Goal: Transaction & Acquisition: Purchase product/service

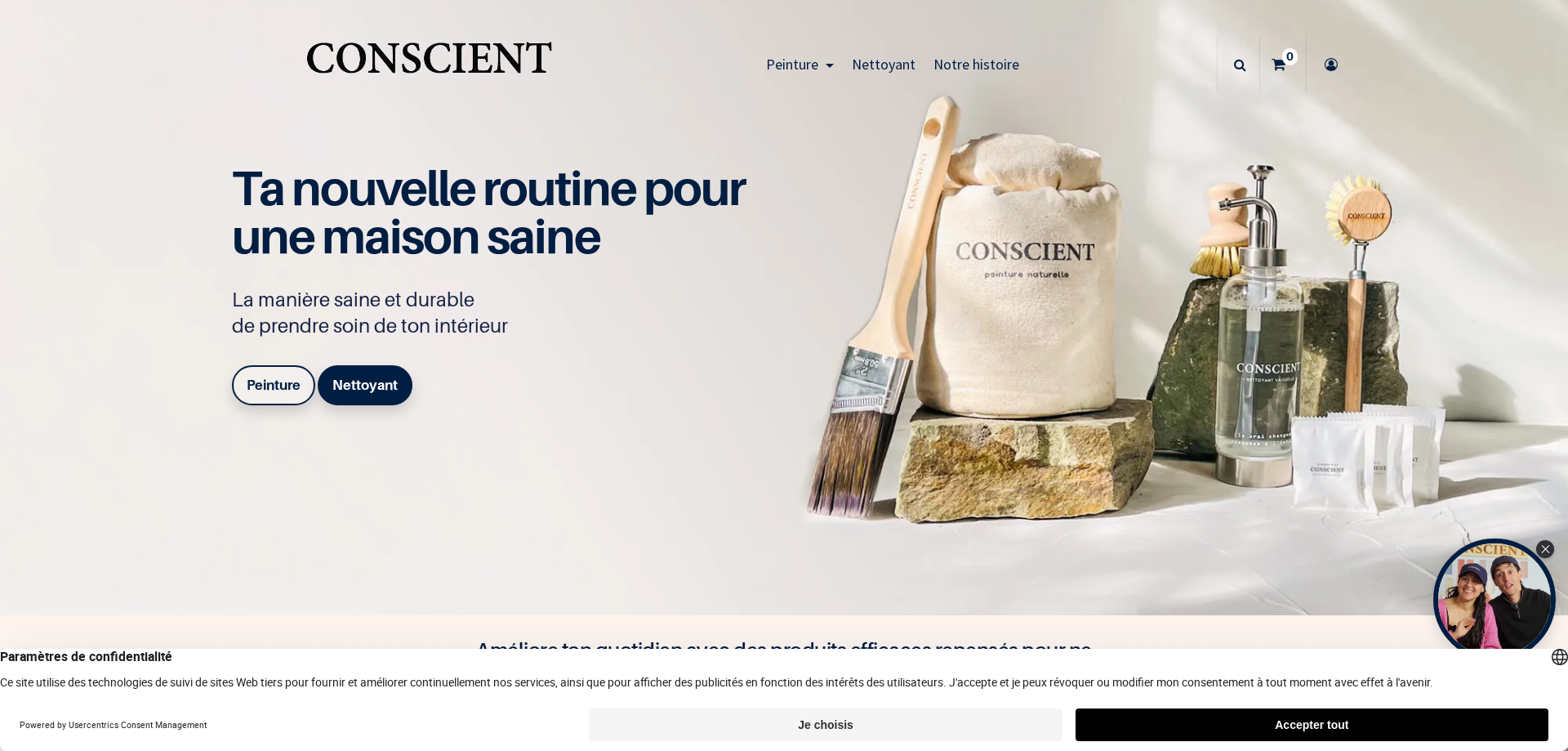
click at [270, 381] on b "Peinture" at bounding box center [273, 385] width 54 height 16
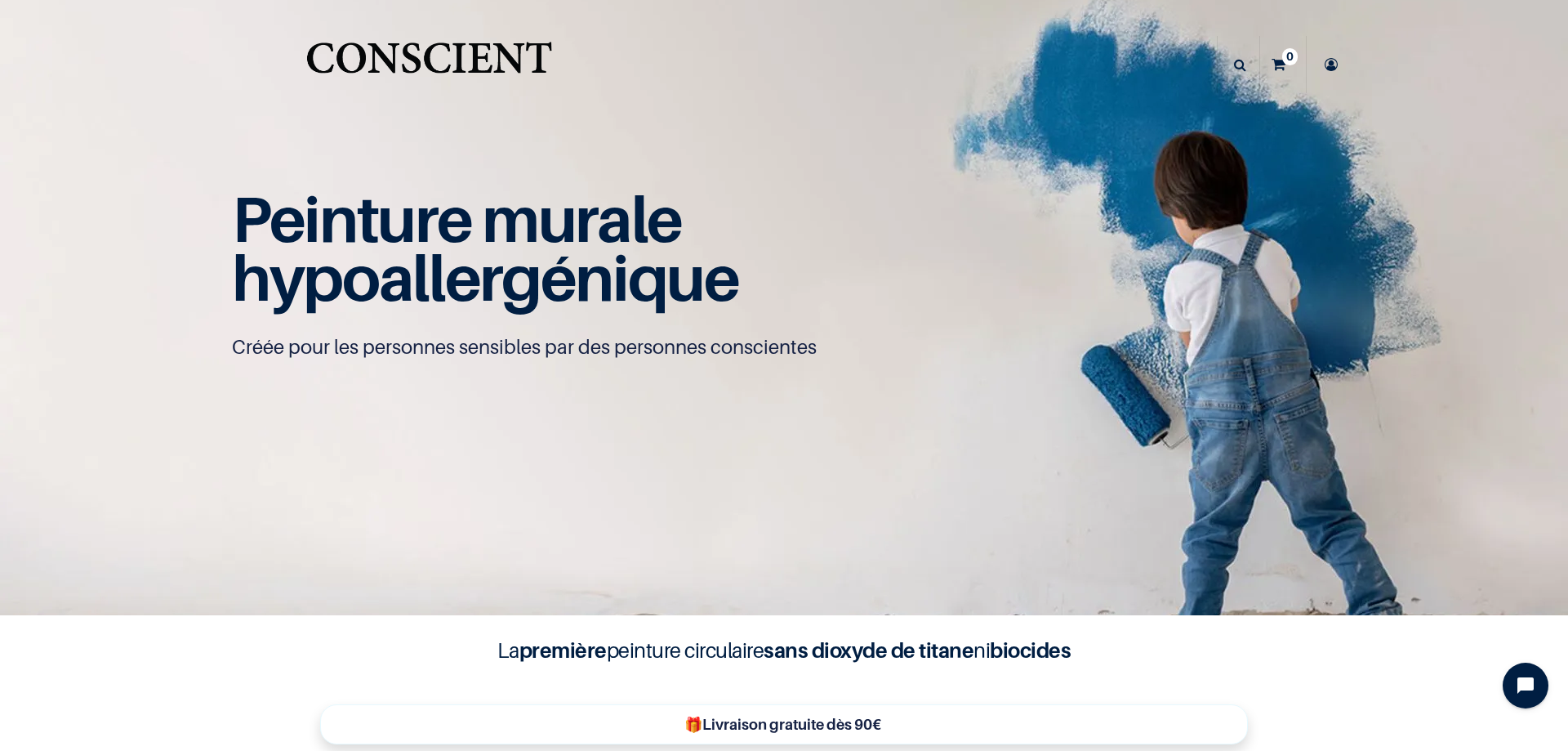
click at [1234, 64] on icon at bounding box center [1240, 65] width 12 height 57
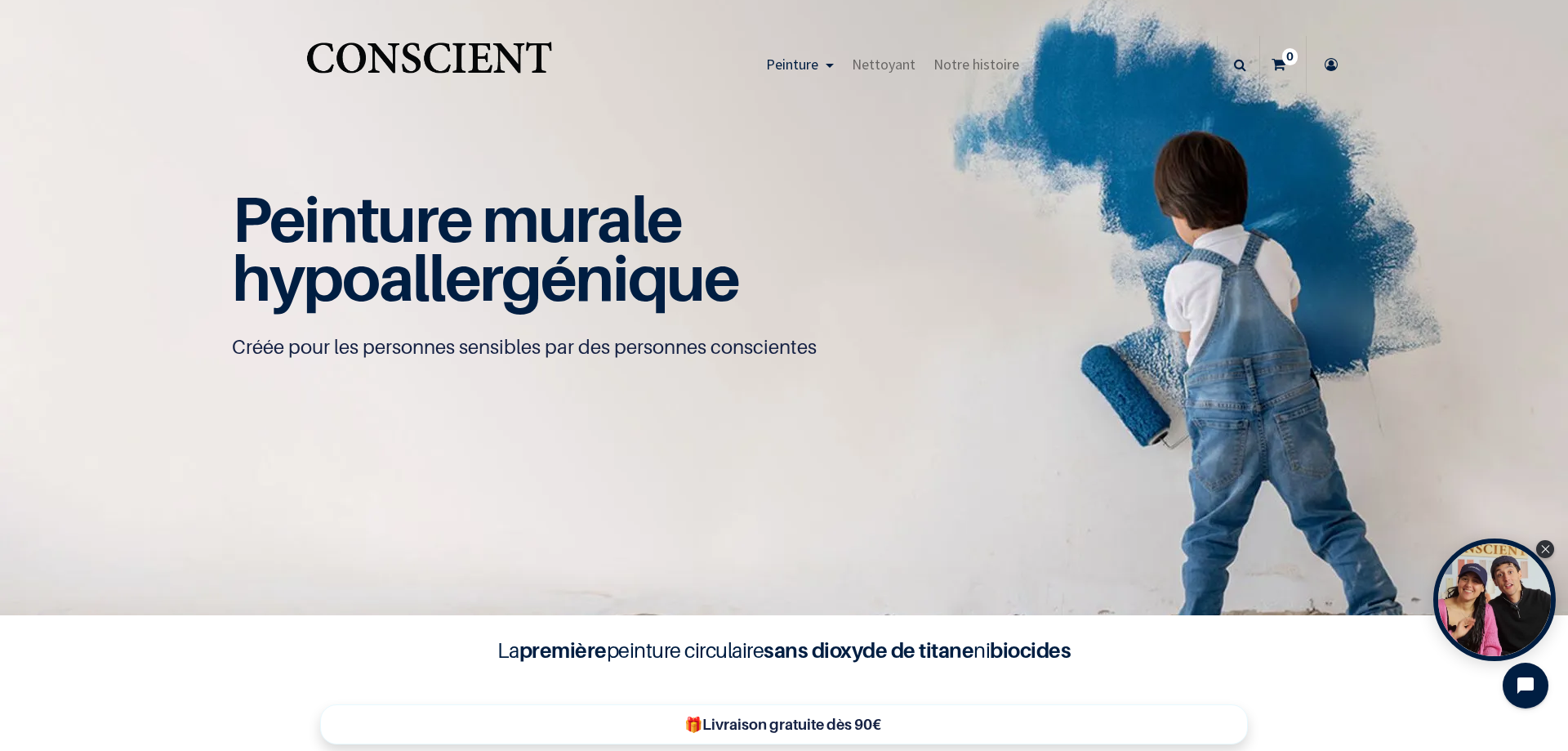
scroll to position [1, 0]
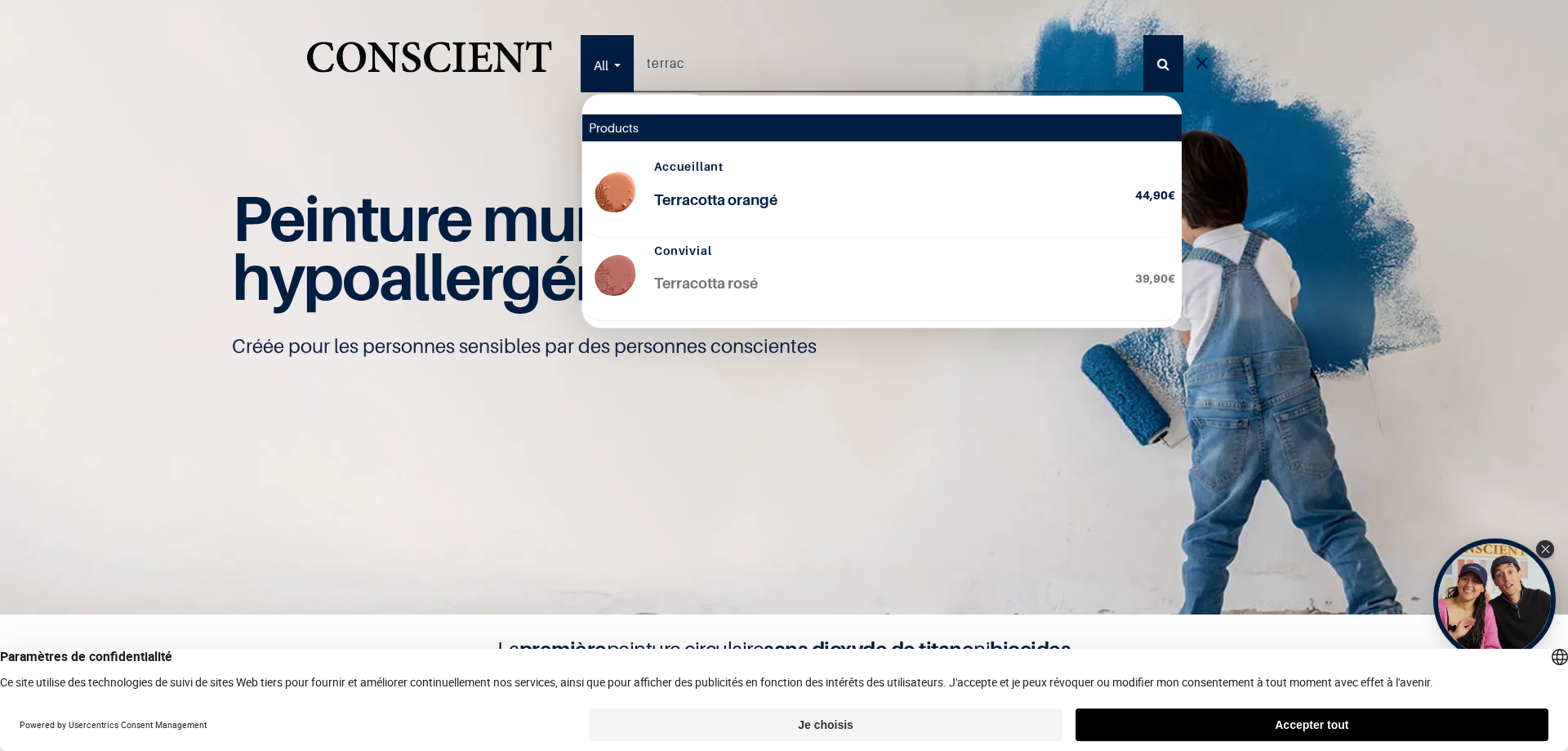
type input "terrac"
click at [743, 204] on p "Terracotta orangé" at bounding box center [887, 210] width 468 height 42
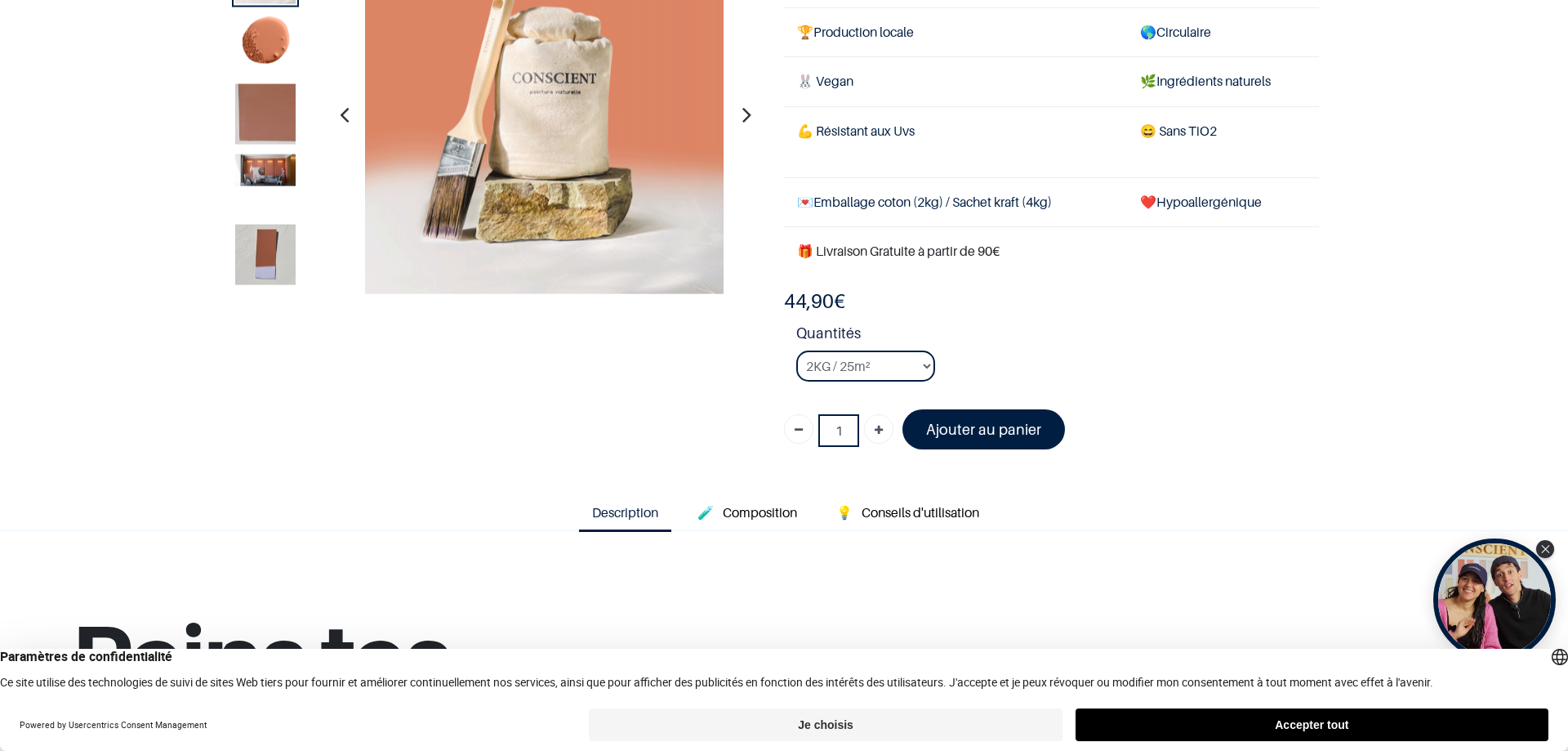
scroll to position [245, 0]
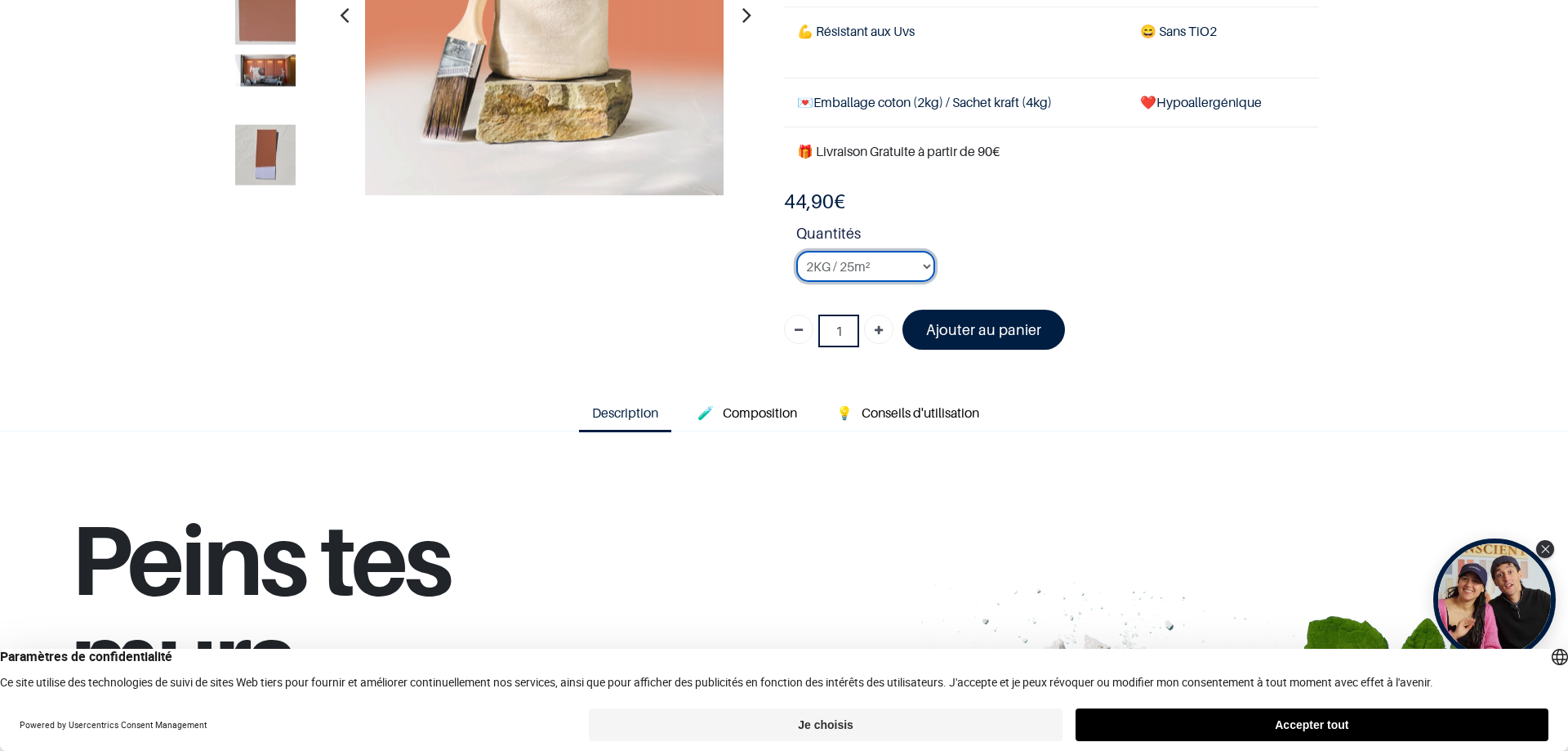
click at [927, 272] on select "2KG / 25m² 4KG / 50m² 8KG / 100m² Testeur" at bounding box center [866, 266] width 139 height 31
select select "95"
click at [796, 251] on select "2KG / 25m² 4KG / 50m² 8KG / 100m² Testeur" at bounding box center [866, 266] width 139 height 31
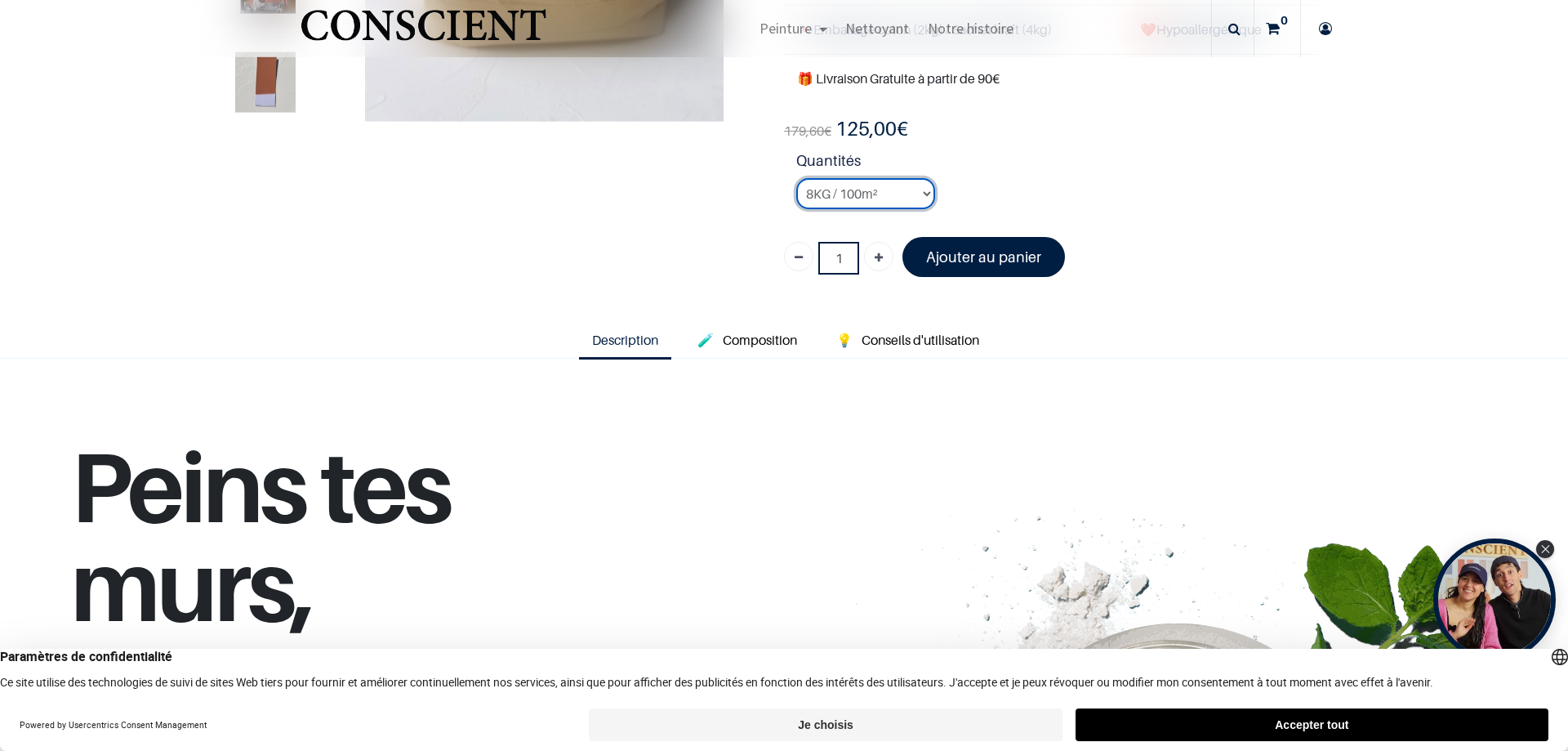
scroll to position [327, 0]
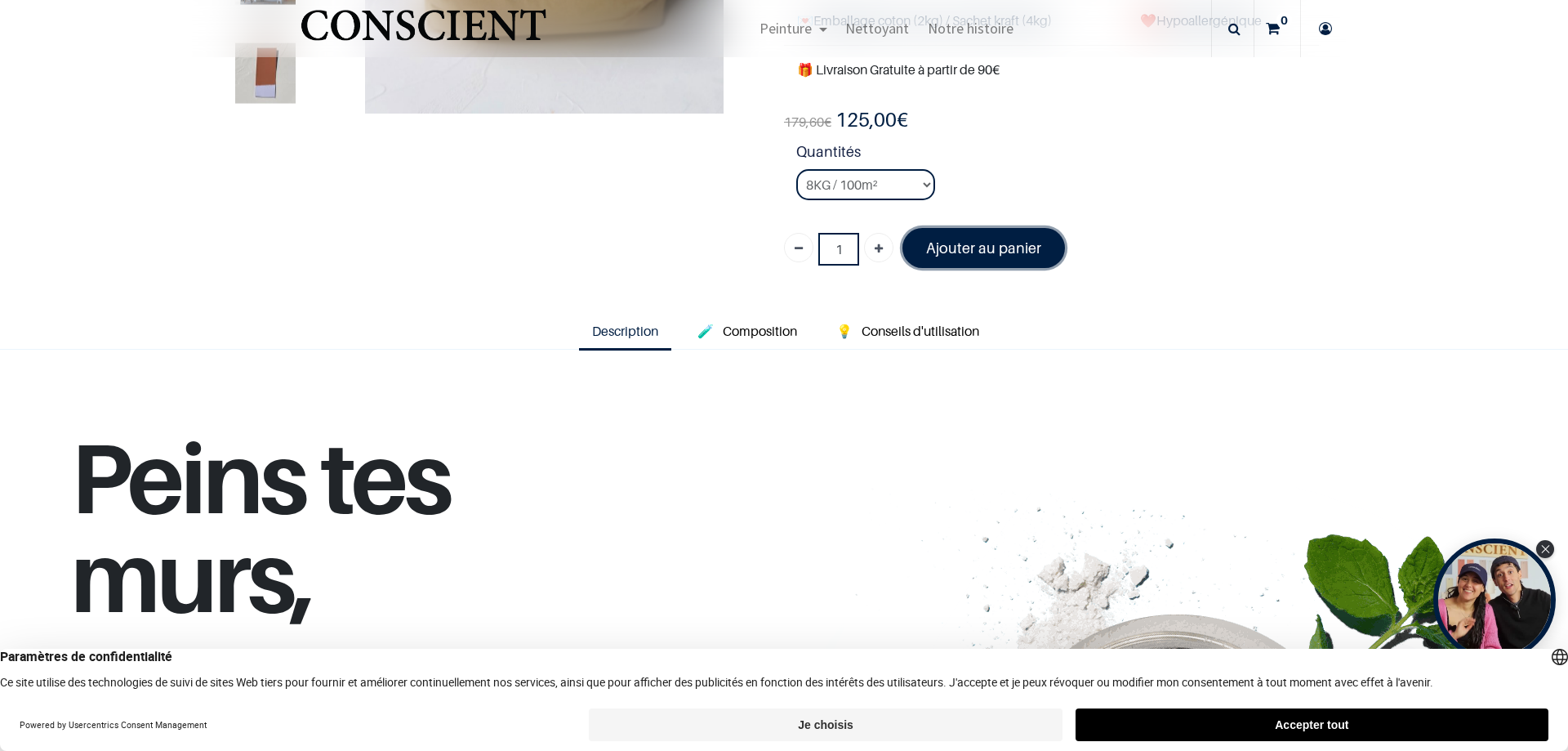
click at [935, 253] on font "Ajouter au panier" at bounding box center [983, 248] width 115 height 17
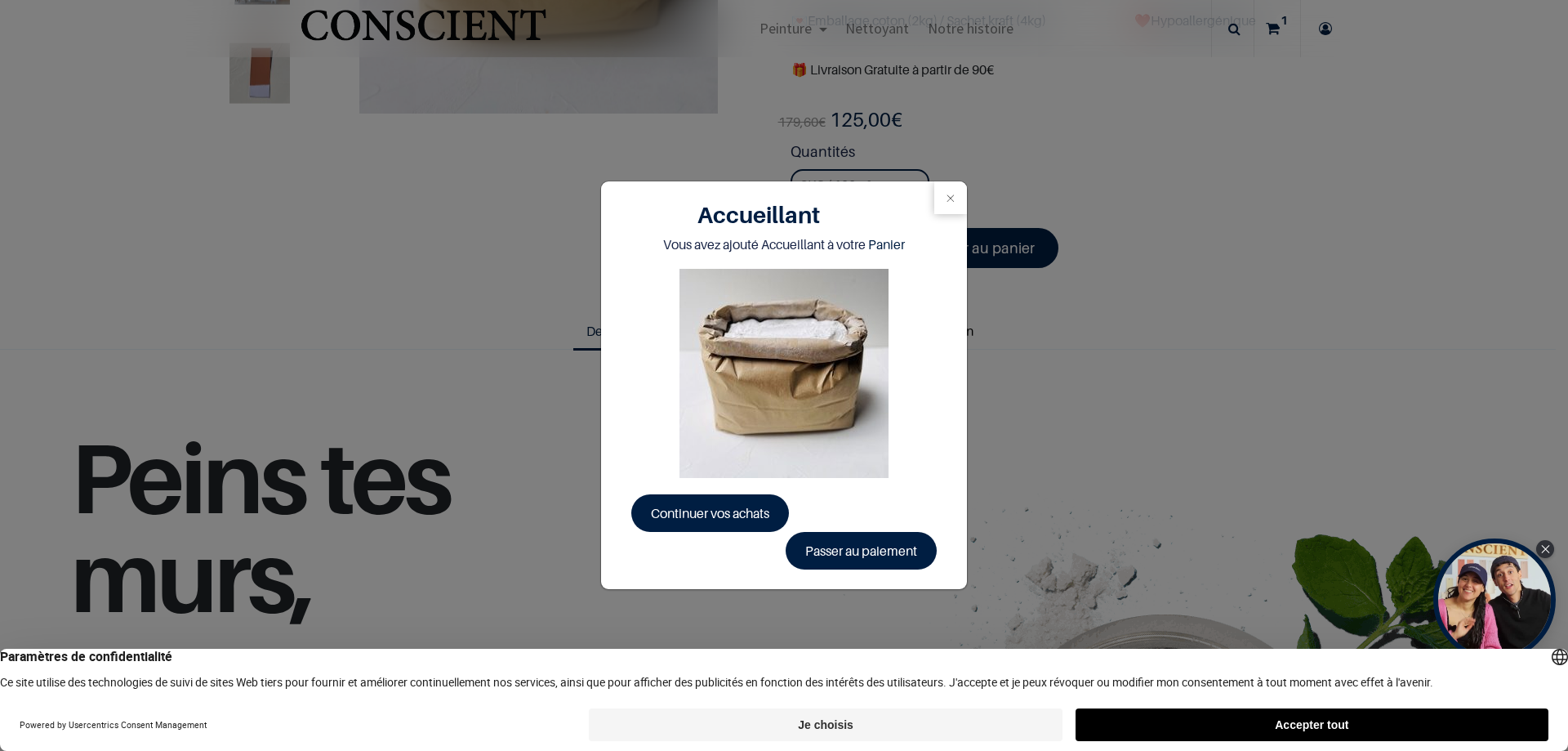
click at [1195, 731] on button "Accepter tout" at bounding box center [1312, 724] width 473 height 32
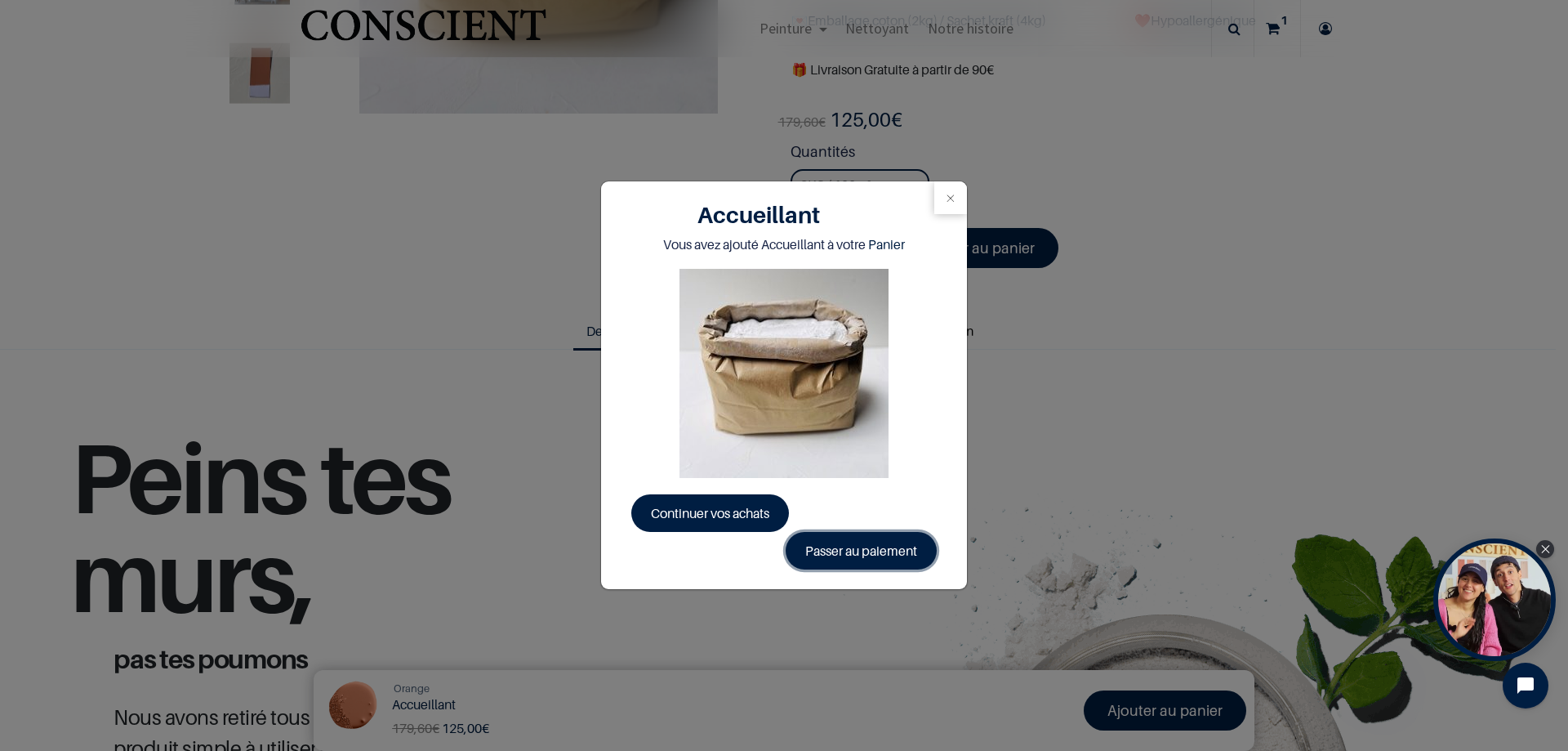
click at [859, 554] on link "Passer au paiement" at bounding box center [861, 551] width 151 height 38
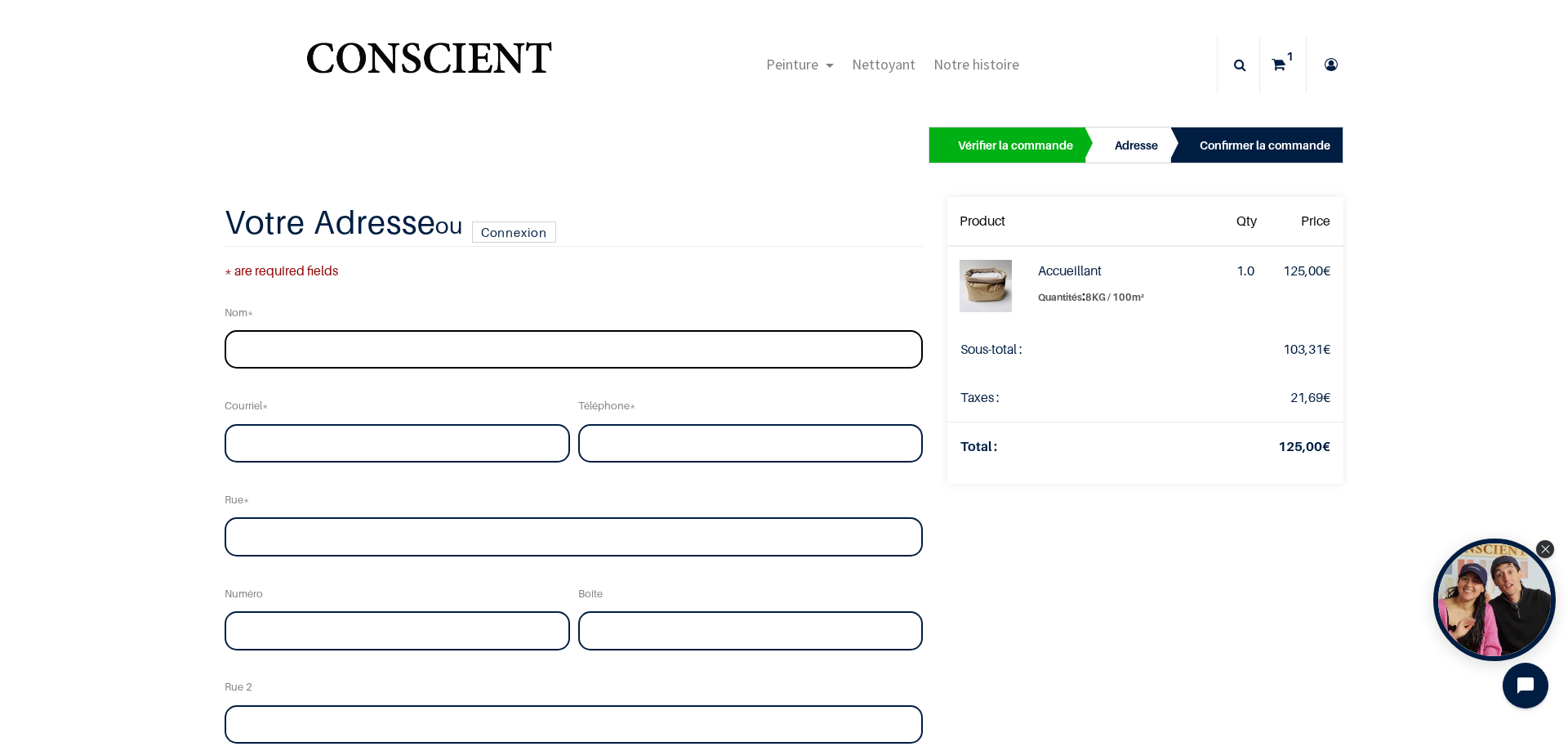
click at [431, 364] on input "text" at bounding box center [574, 349] width 699 height 39
type input "Thiry"
click at [323, 438] on input "email" at bounding box center [398, 443] width 345 height 39
type input "info@zen-ature.be"
click at [659, 448] on input "tel" at bounding box center [751, 443] width 345 height 39
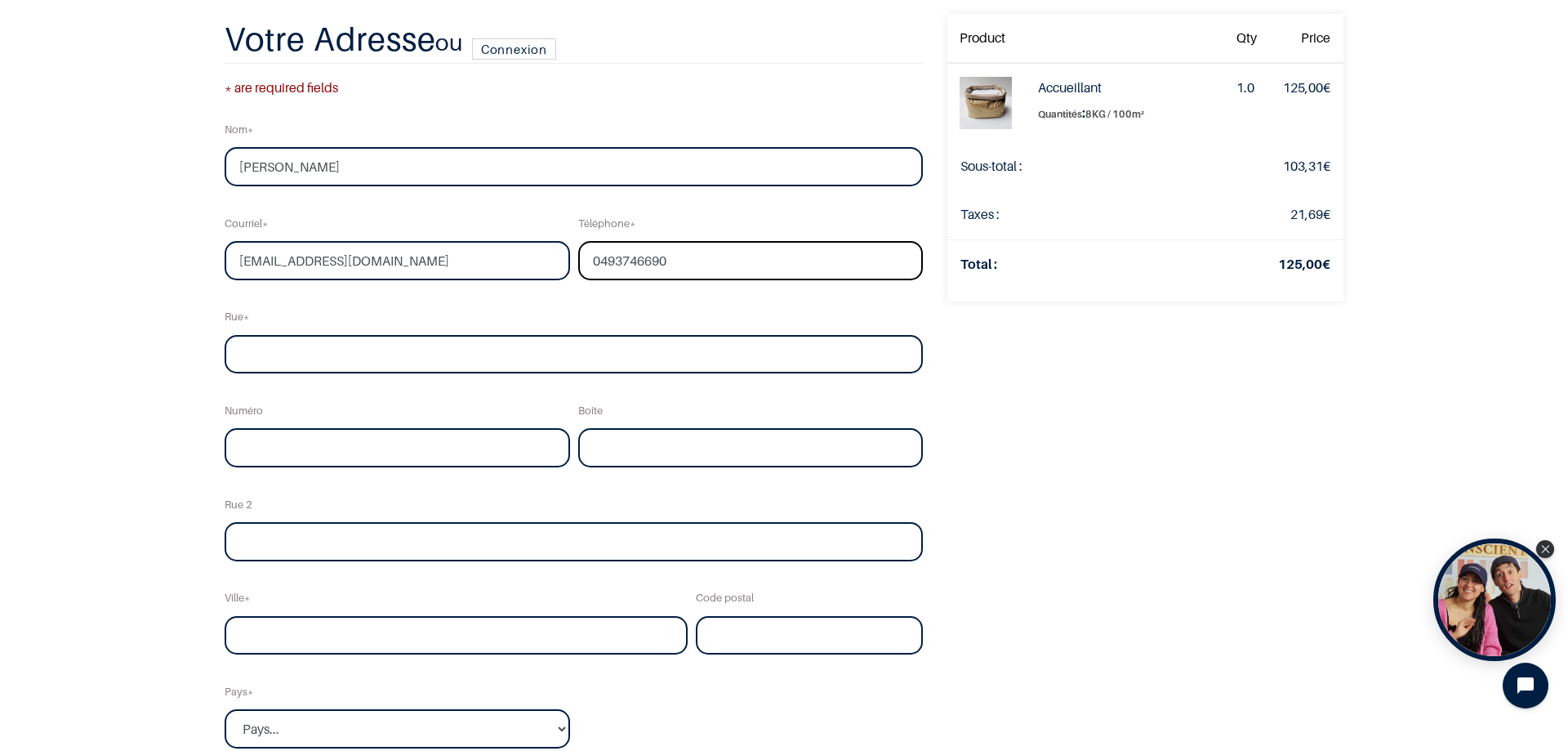
scroll to position [163, 0]
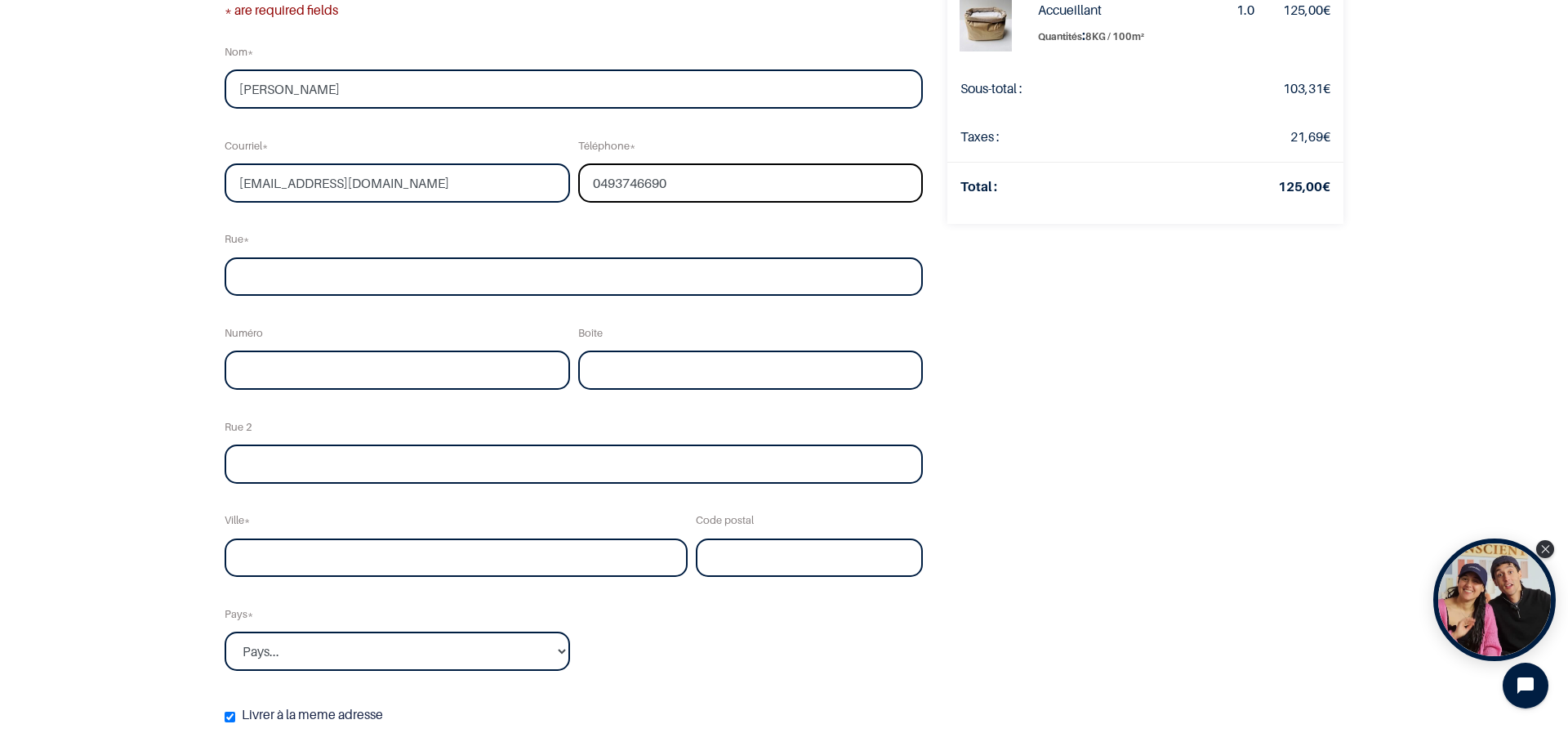
type input "0493746690"
click at [321, 368] on input "text" at bounding box center [398, 369] width 345 height 39
click at [279, 280] on input "text" at bounding box center [574, 276] width 699 height 39
type input "E"
type input "Rue Emile Duchesne"
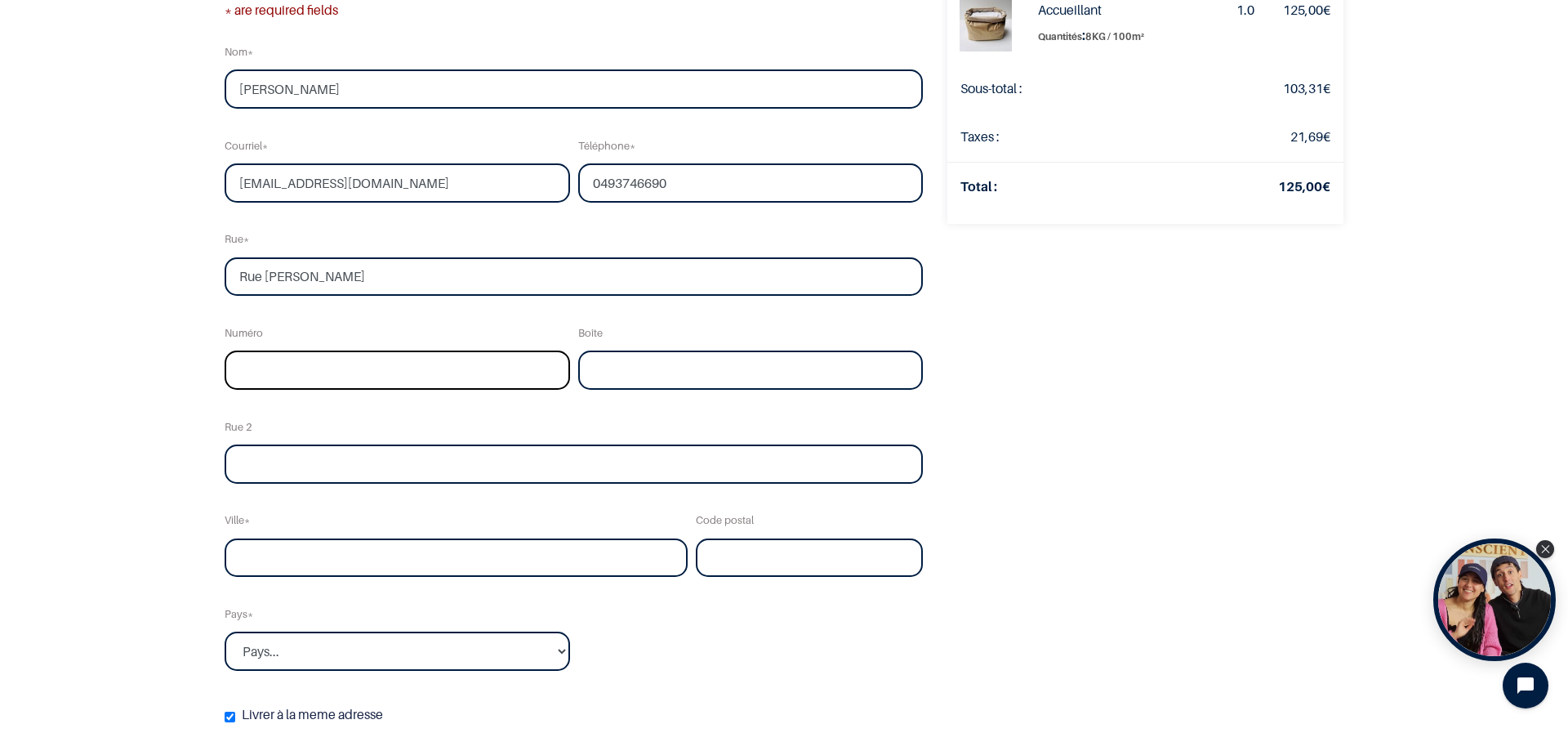
click at [360, 374] on input "text" at bounding box center [398, 369] width 345 height 39
type input "28"
click at [27, 446] on div "Vérifier la commande Adresse Confirmer la commande Qty" at bounding box center [784, 357] width 1568 height 1041
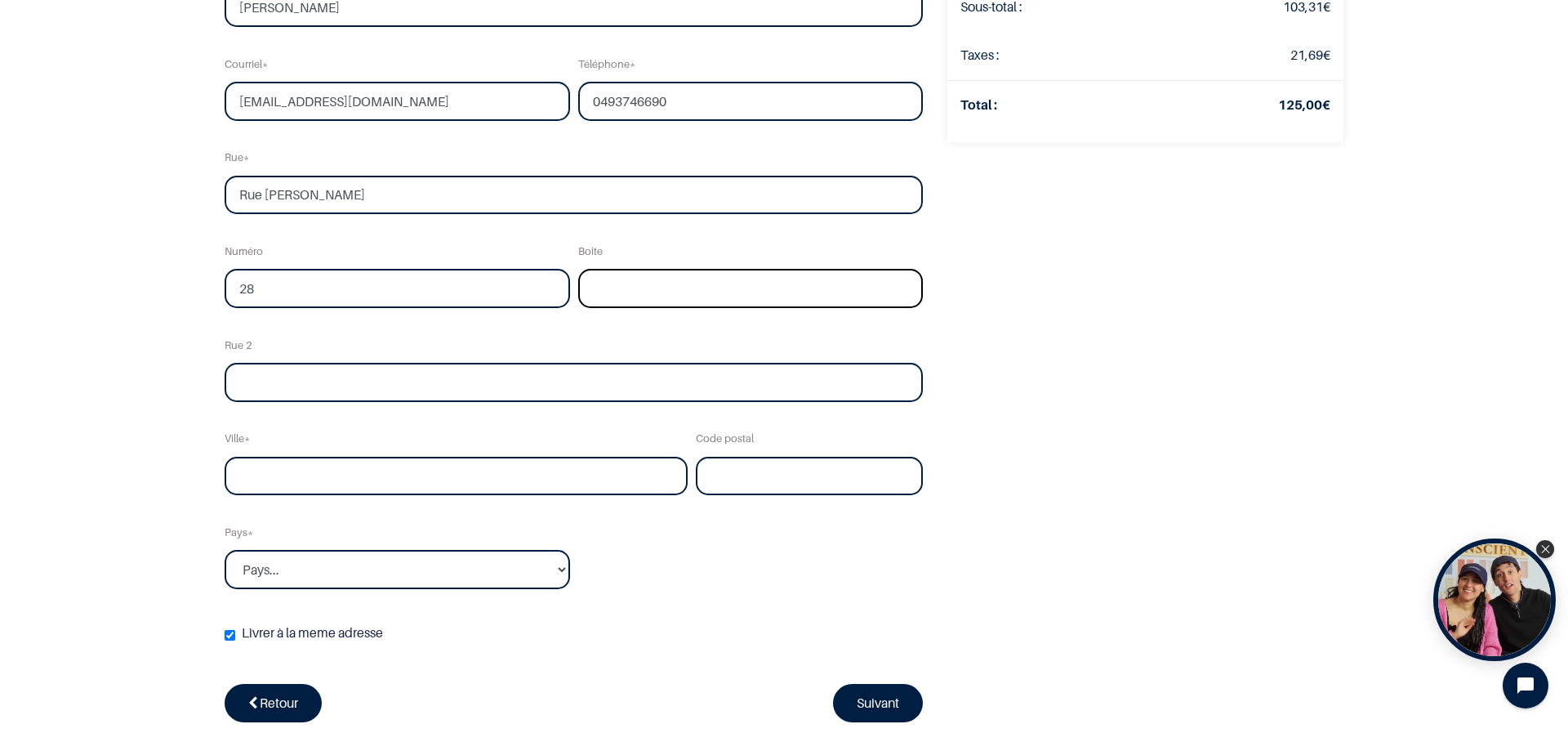
click at [673, 285] on input "text" at bounding box center [751, 288] width 345 height 39
type input "/"
click at [452, 377] on input "text" at bounding box center [574, 382] width 699 height 39
type input "/"
click at [308, 485] on input "text" at bounding box center [457, 476] width 463 height 39
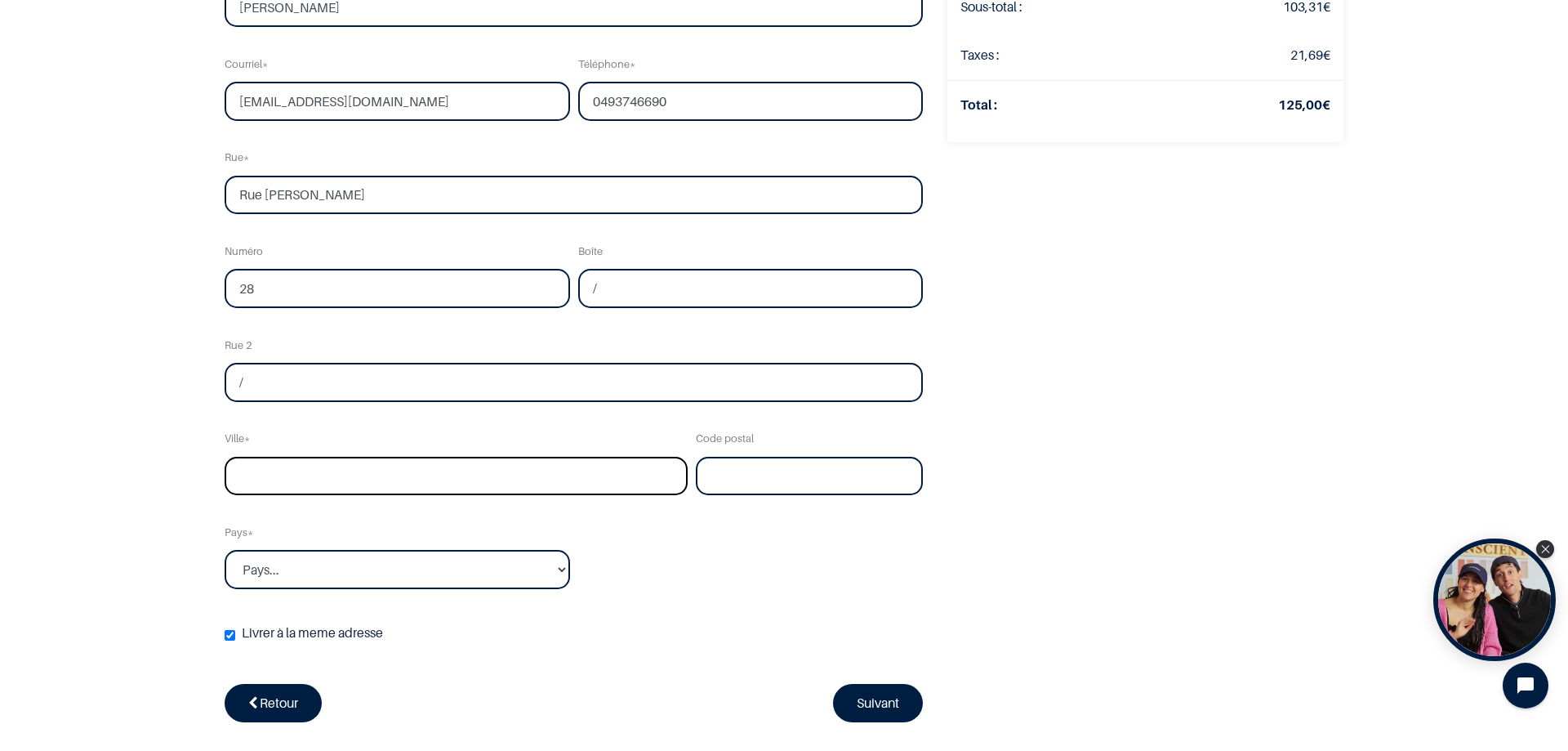
type input "Hannut"
click at [697, 458] on input "text" at bounding box center [809, 476] width 227 height 39
type input "4280"
click at [378, 570] on select "Pays... Afghanistan Afrique du sud Albanie Algérie" at bounding box center [398, 569] width 345 height 39
select select "20"
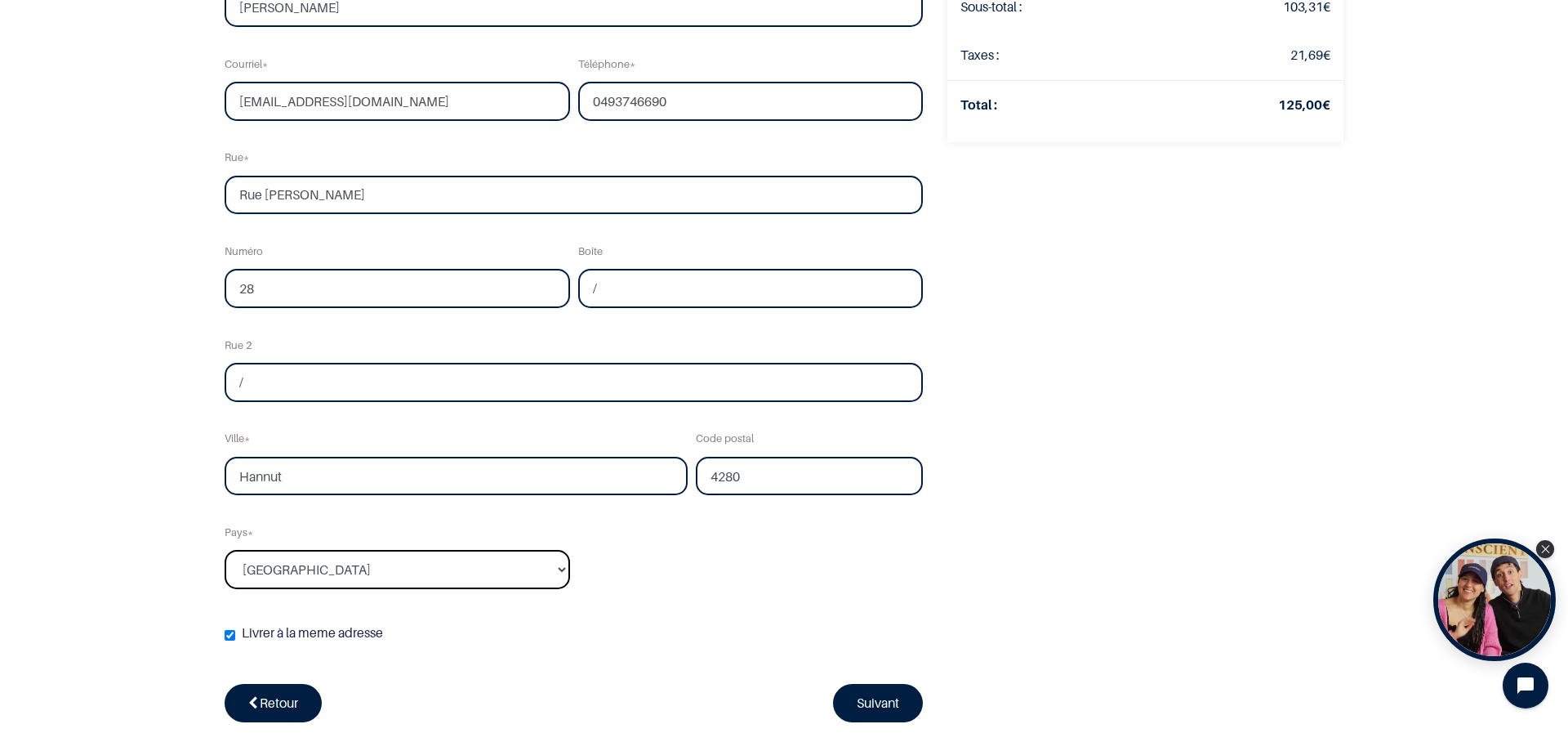
click at [225, 550] on select "Pays... Afghanistan Afrique du sud Albanie Algérie" at bounding box center [398, 569] width 345 height 39
click at [0, 447] on div "Vérifier la commande Adresse Confirmer la commande Qty" at bounding box center [784, 275] width 1568 height 1041
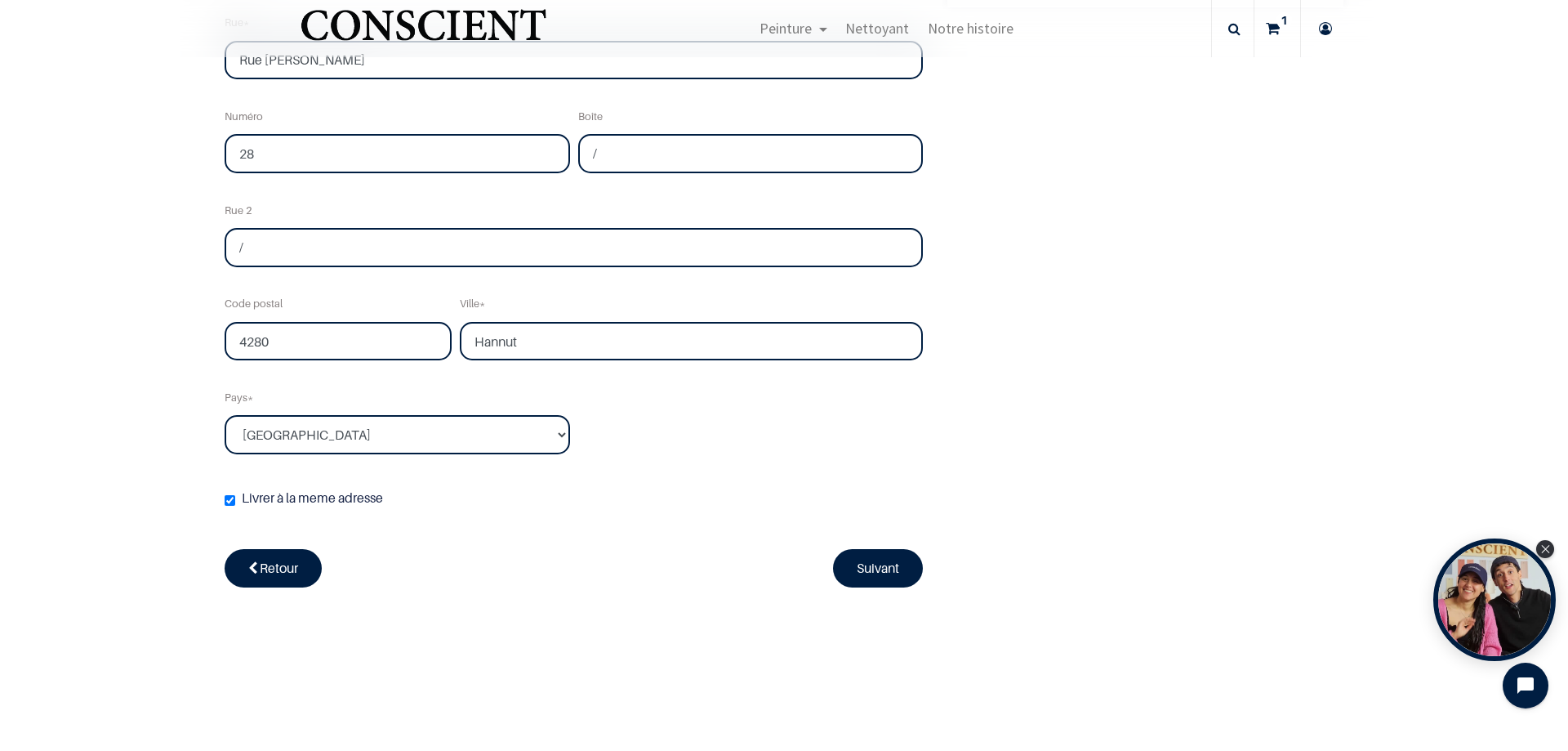
scroll to position [408, 0]
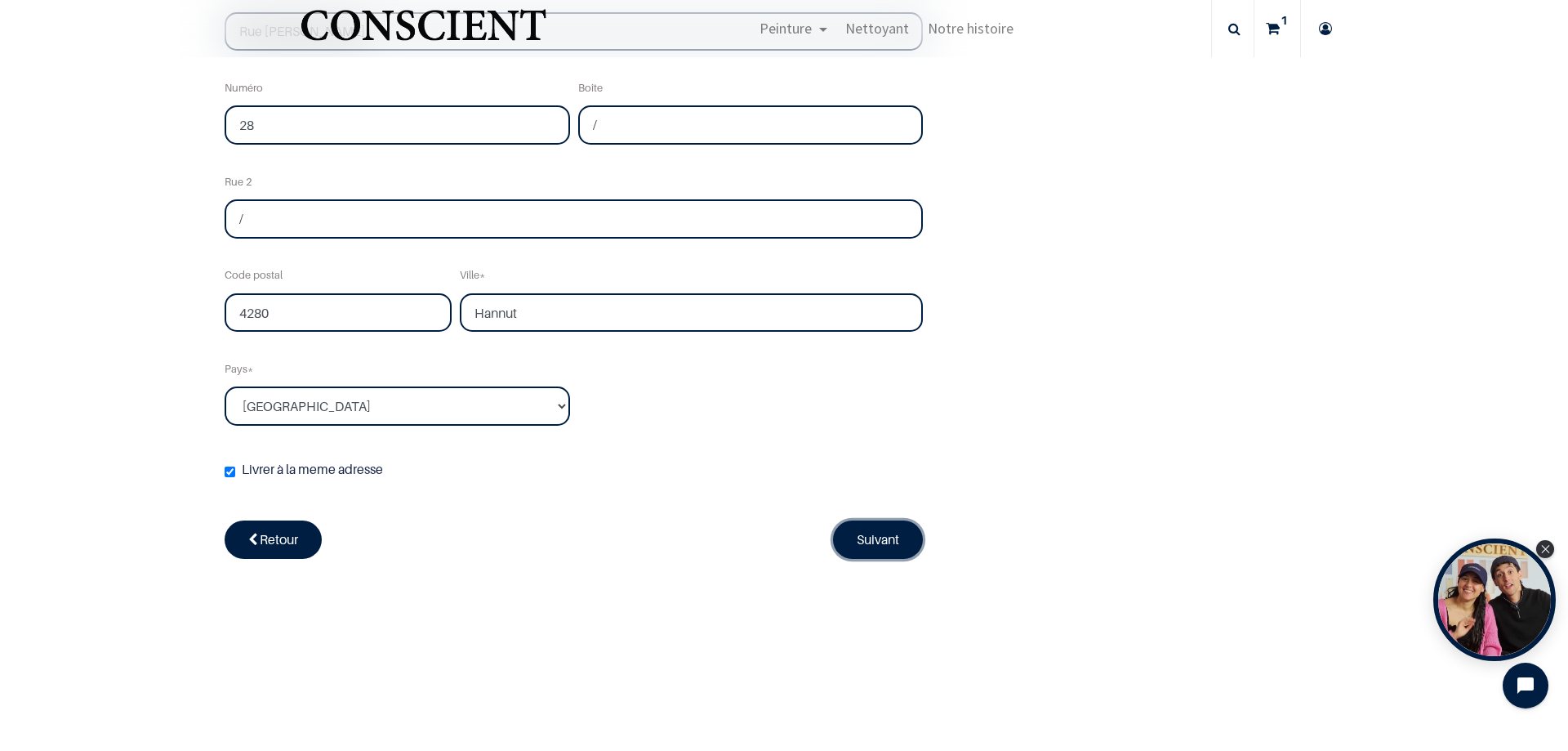
click at [853, 542] on link "Suivant" at bounding box center [878, 539] width 90 height 38
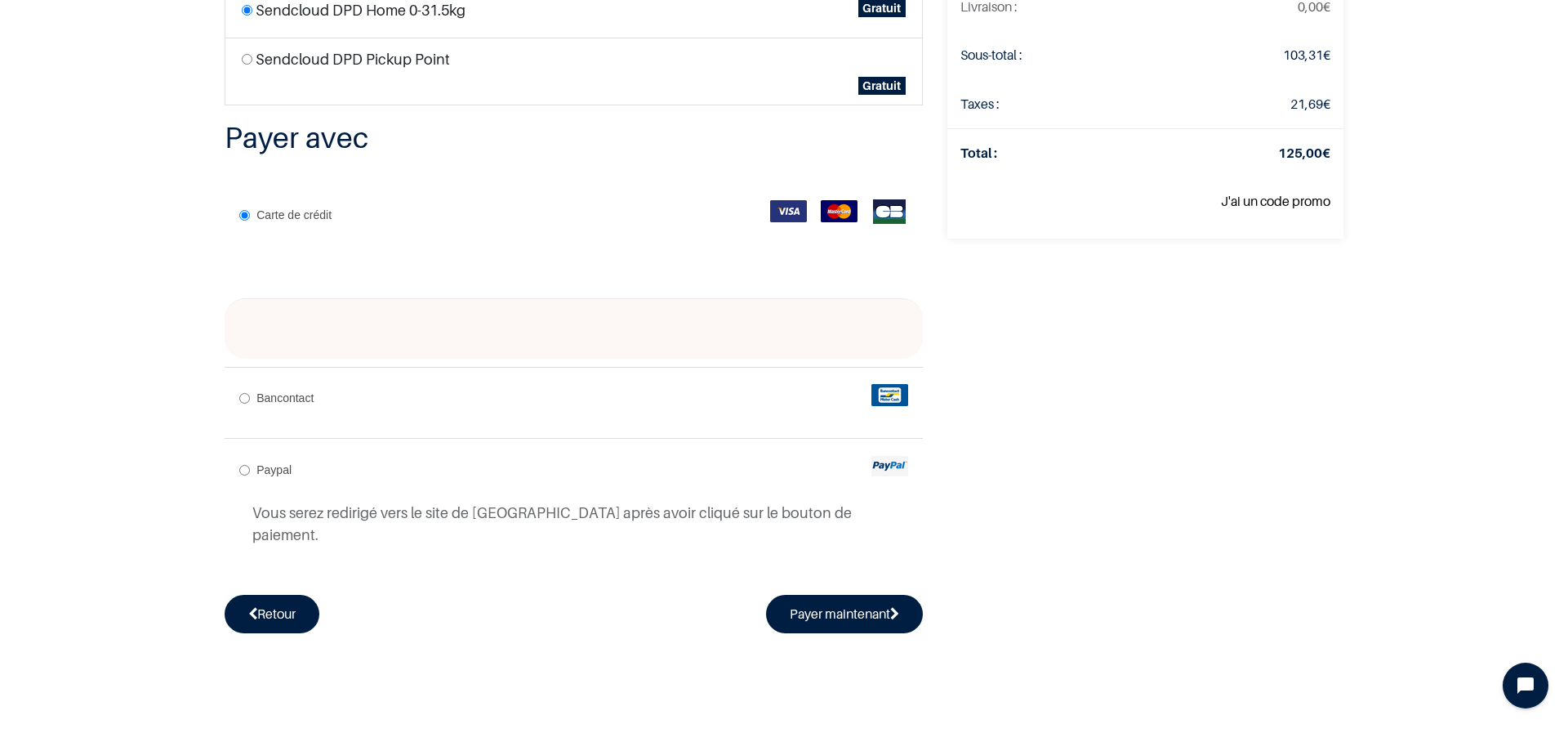
scroll to position [290, 0]
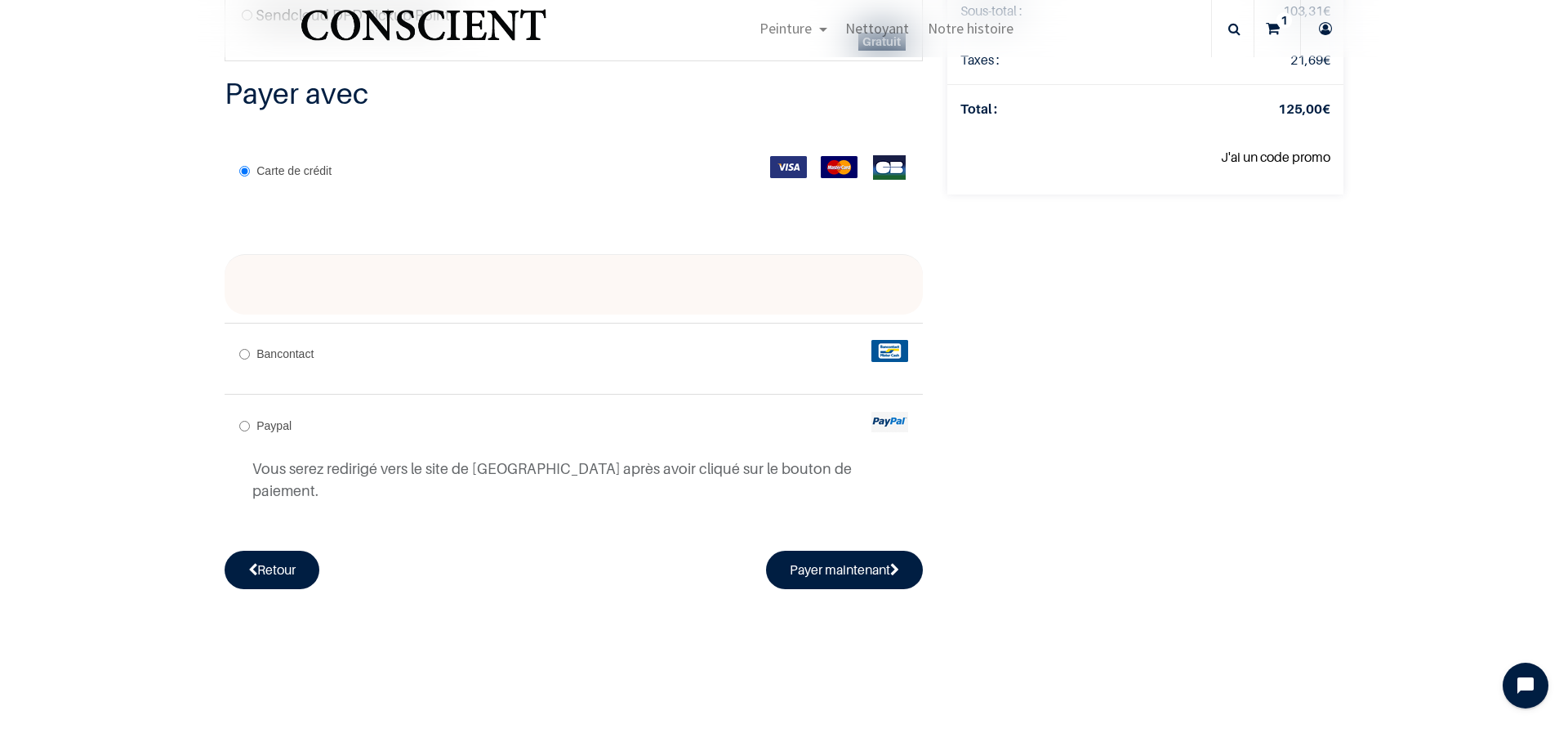
click at [239, 352] on input "Bancontact" at bounding box center [244, 354] width 10 height 10
radio input "true"
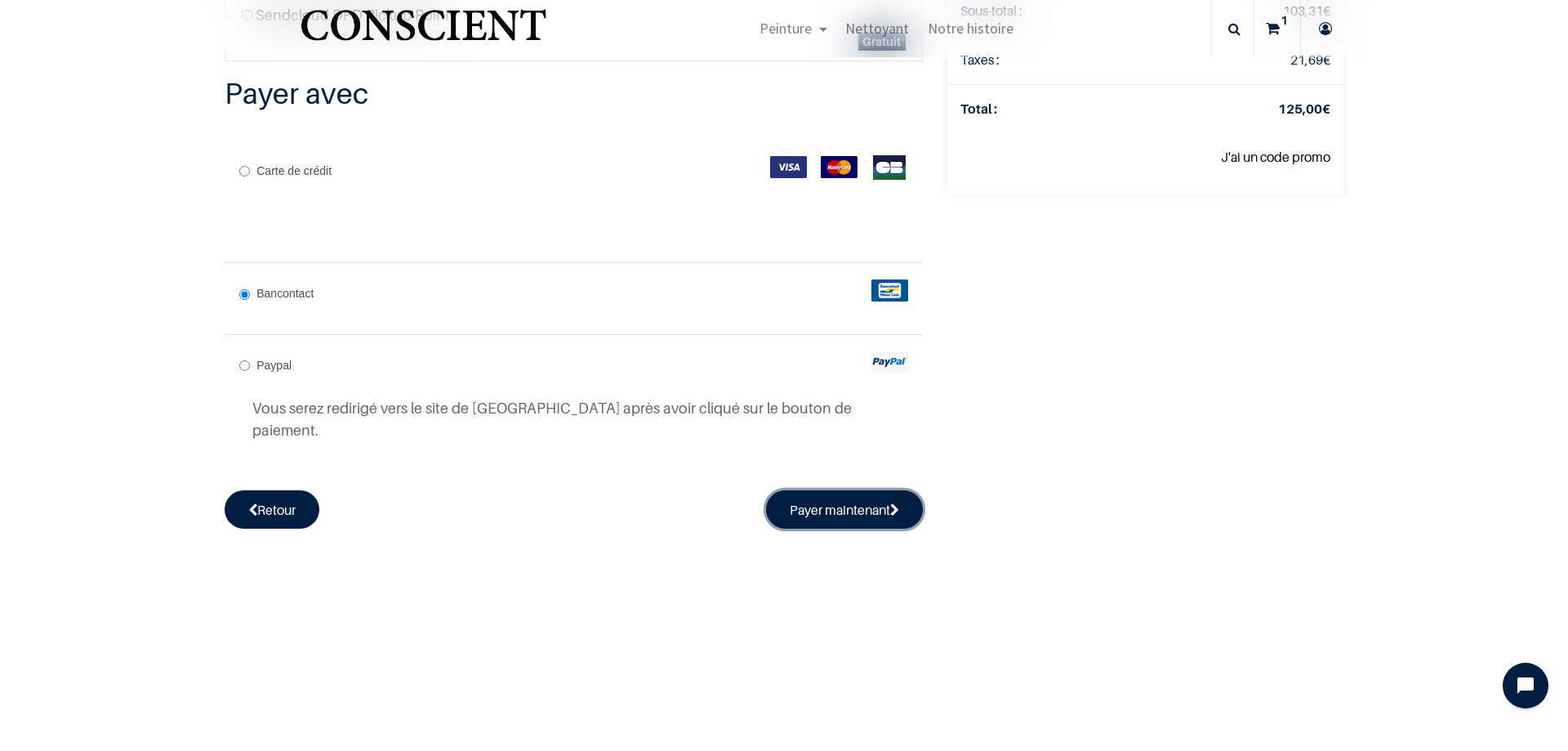
click at [770, 490] on button "Payer maintenant" at bounding box center [844, 509] width 157 height 38
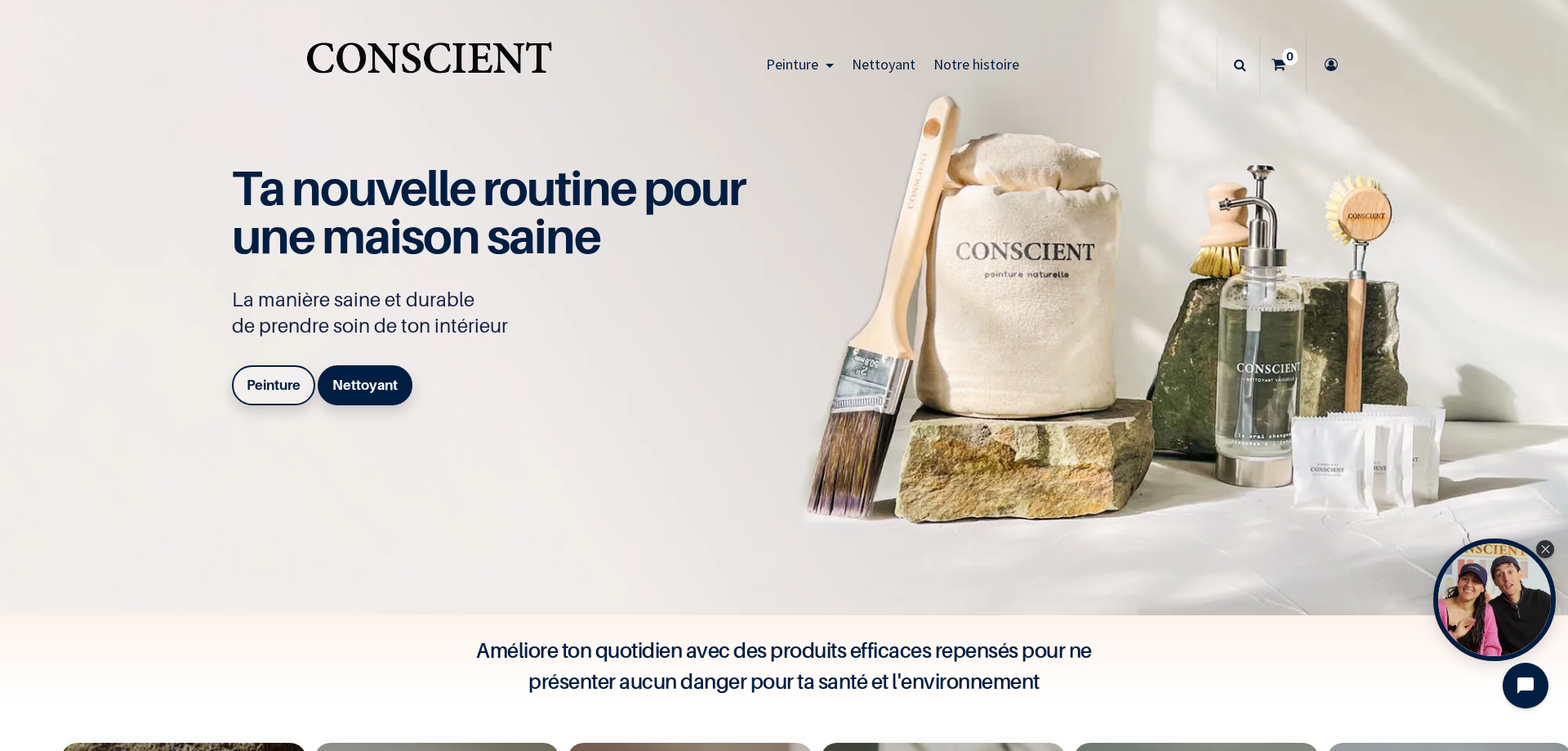
click at [1238, 70] on icon at bounding box center [1240, 65] width 12 height 57
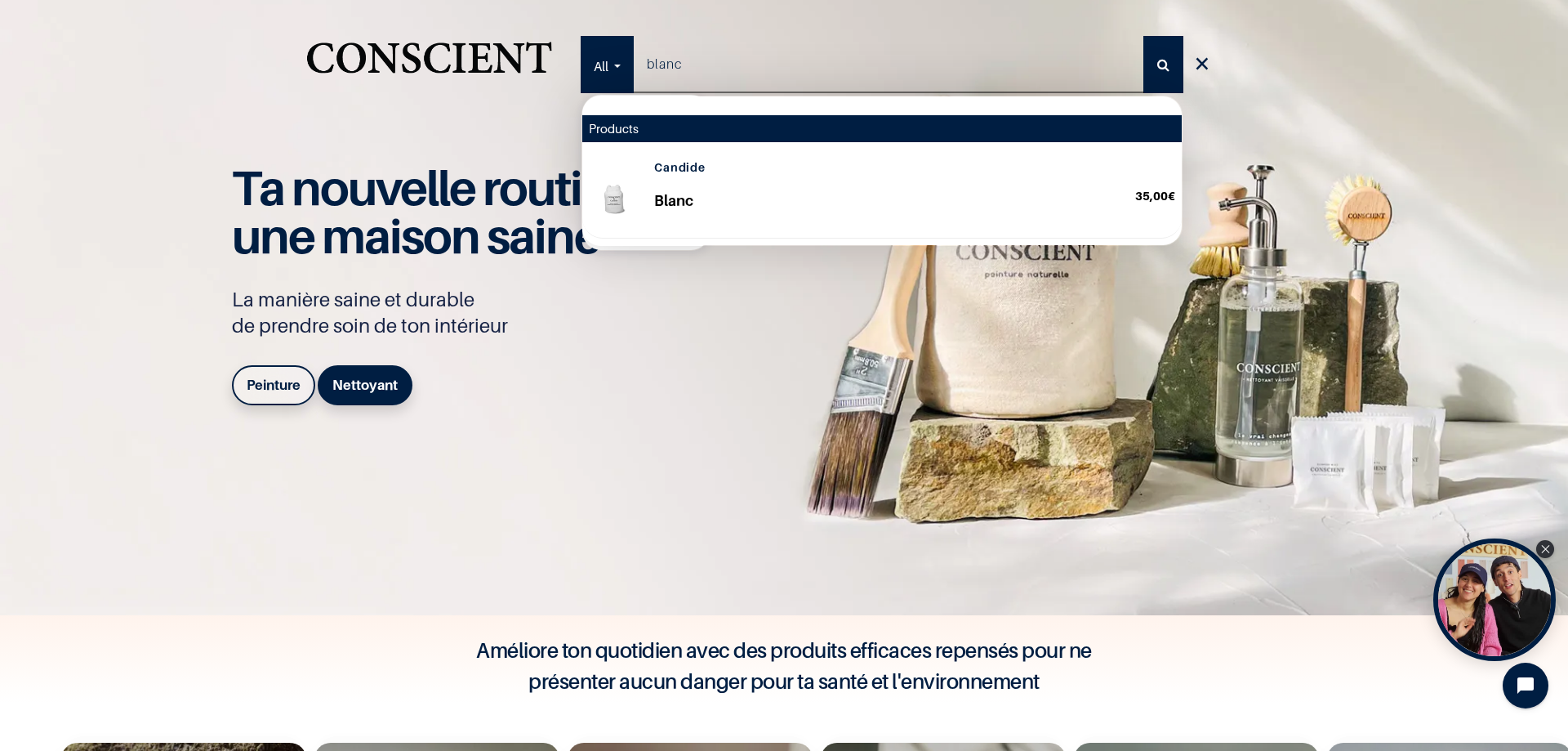
type input "blanc"
click at [689, 203] on p "Blanc" at bounding box center [887, 211] width 468 height 42
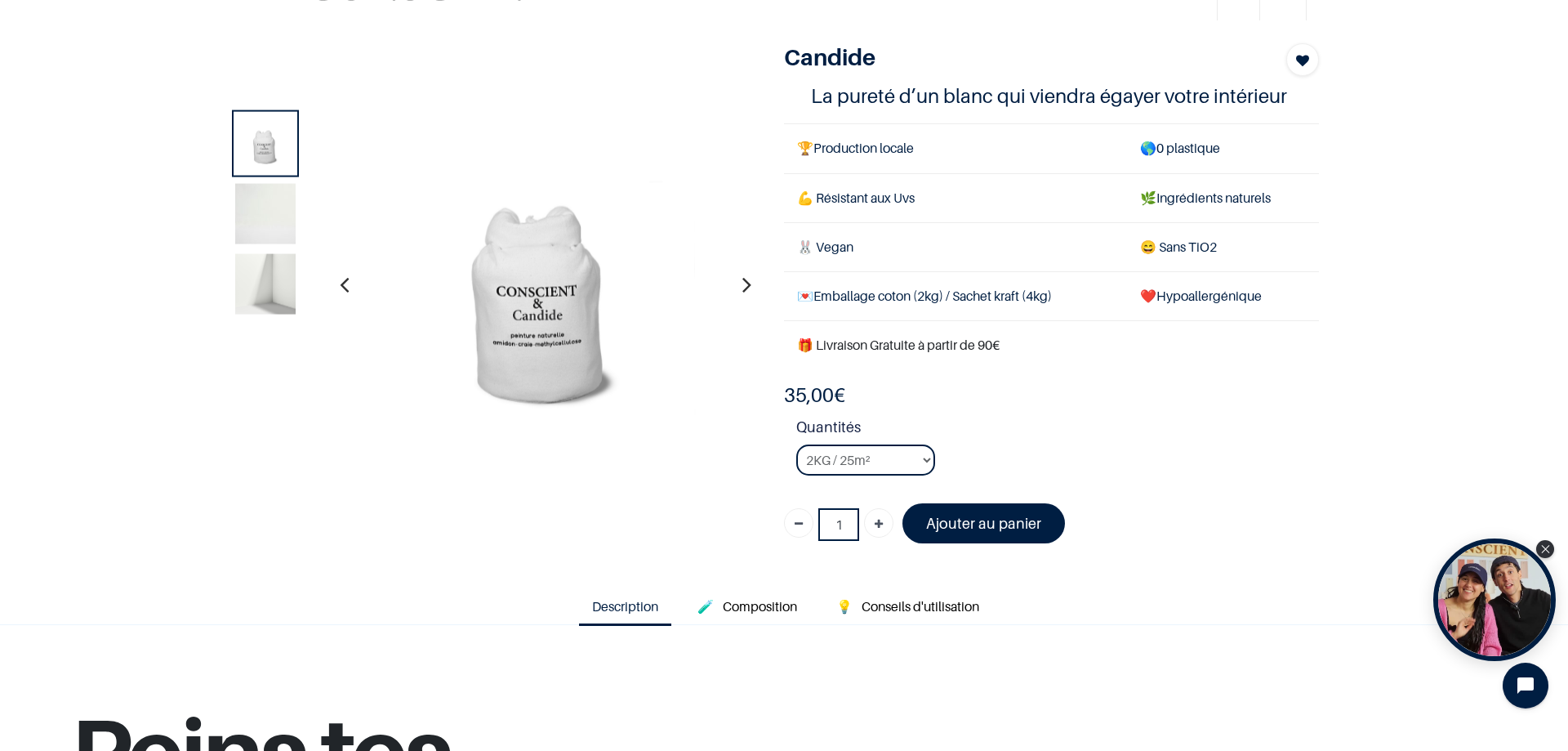
scroll to position [82, 0]
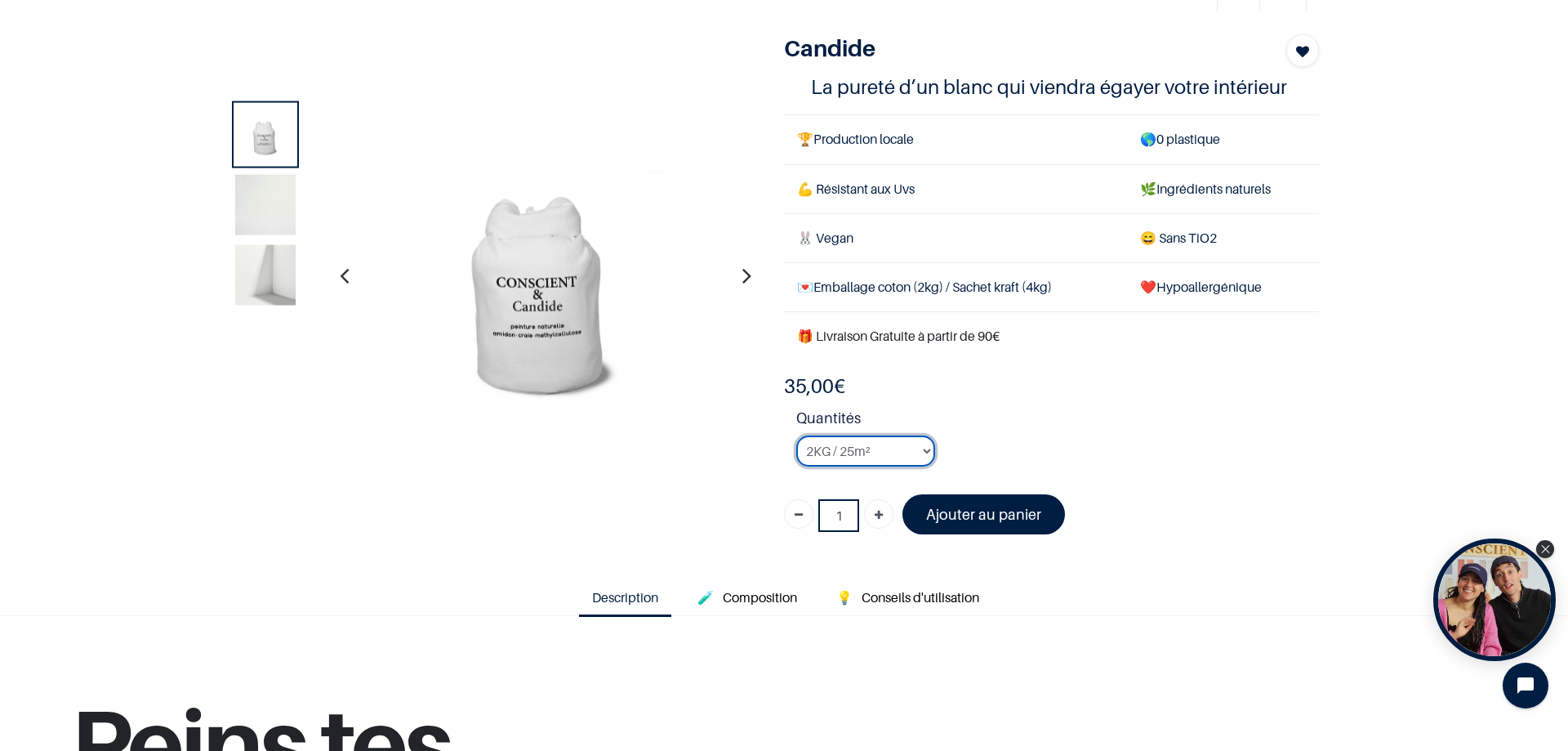
click at [920, 449] on select "2KG / 25m² 4KG / 50m² 8KG / 100m² Testeur" at bounding box center [866, 451] width 139 height 31
select select "3"
click at [796, 436] on select "2KG / 25m² 4KG / 50m² 8KG / 100m² Testeur" at bounding box center [866, 451] width 139 height 31
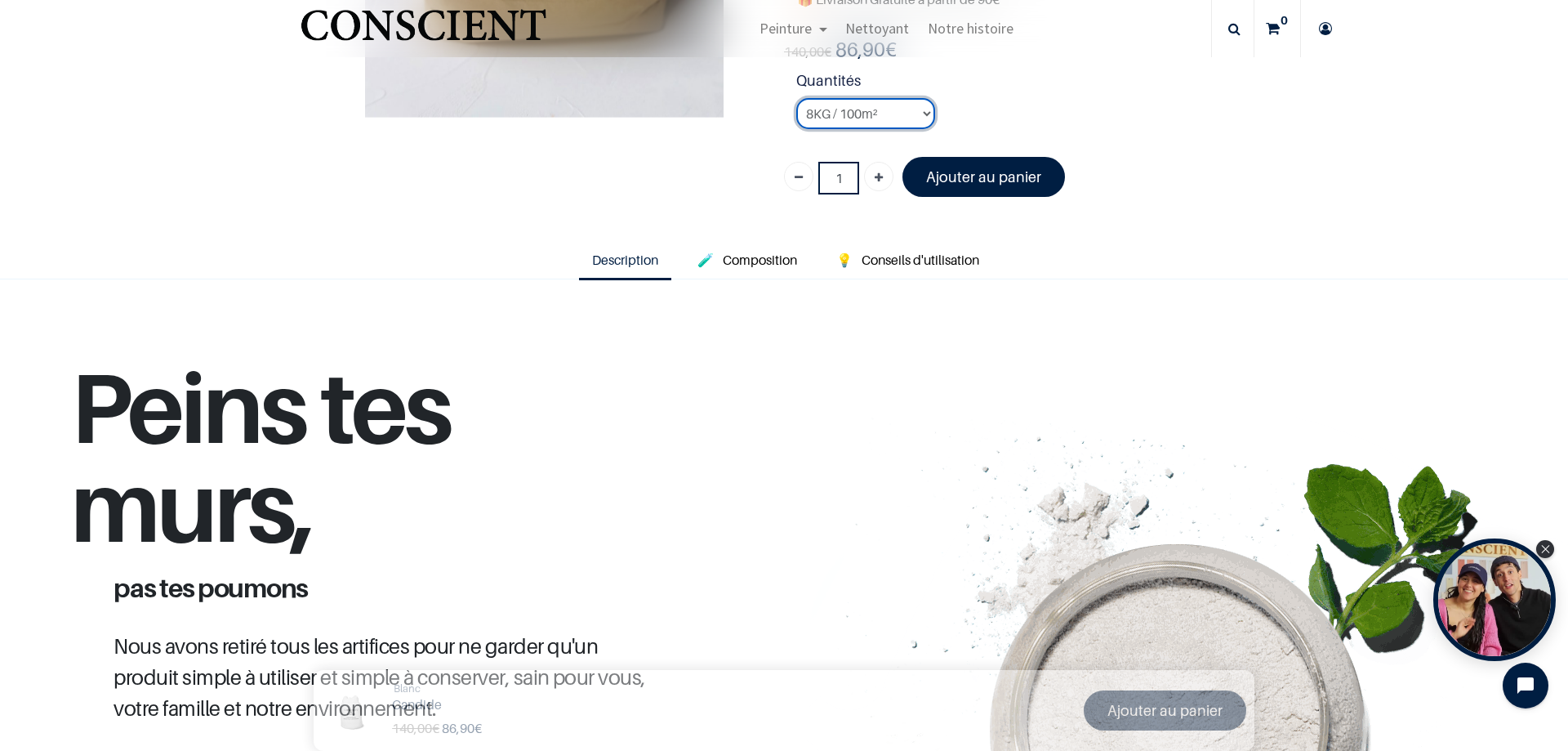
scroll to position [327, 0]
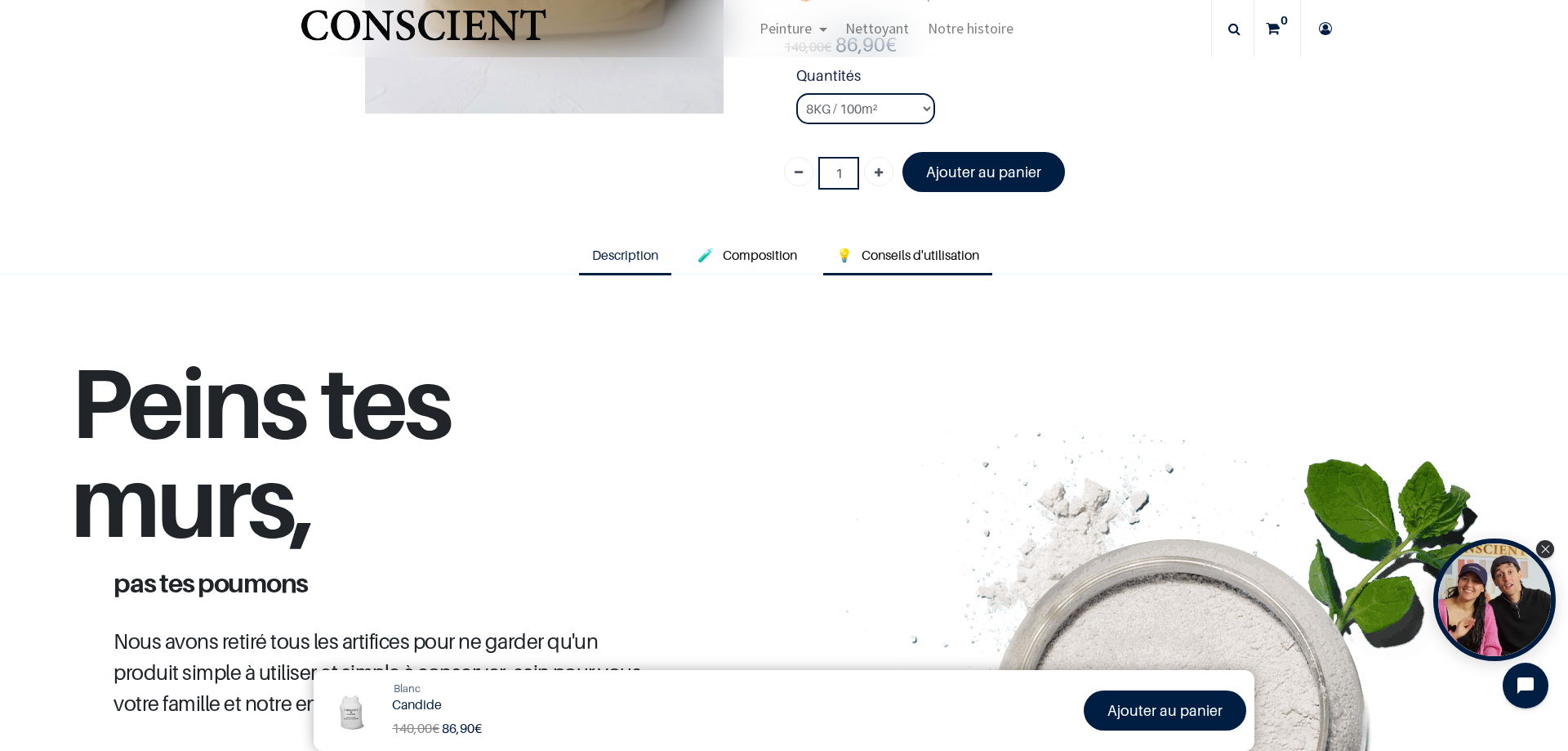
click at [912, 243] on link "💡 Conseils d'utilisation" at bounding box center [908, 256] width 169 height 38
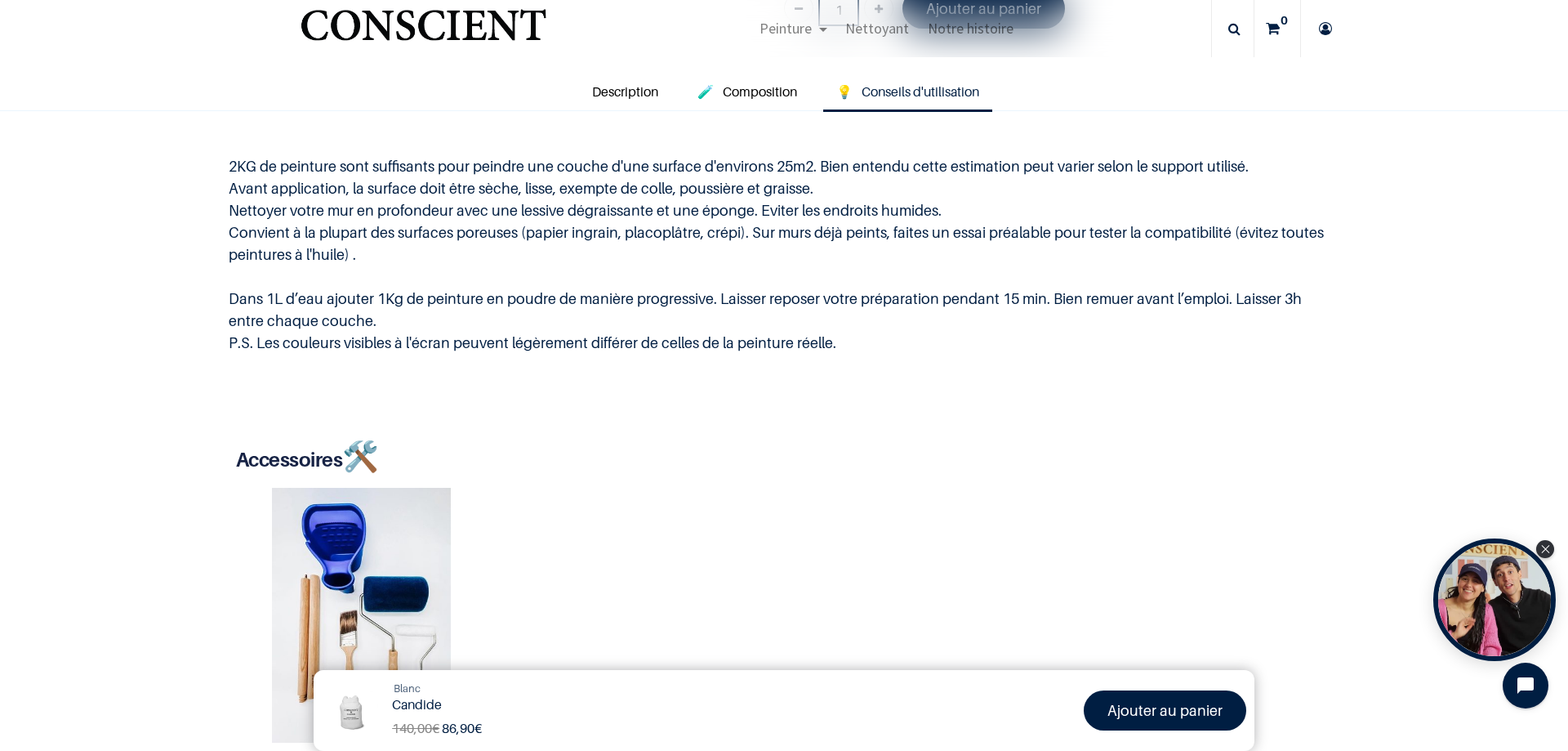
scroll to position [572, 0]
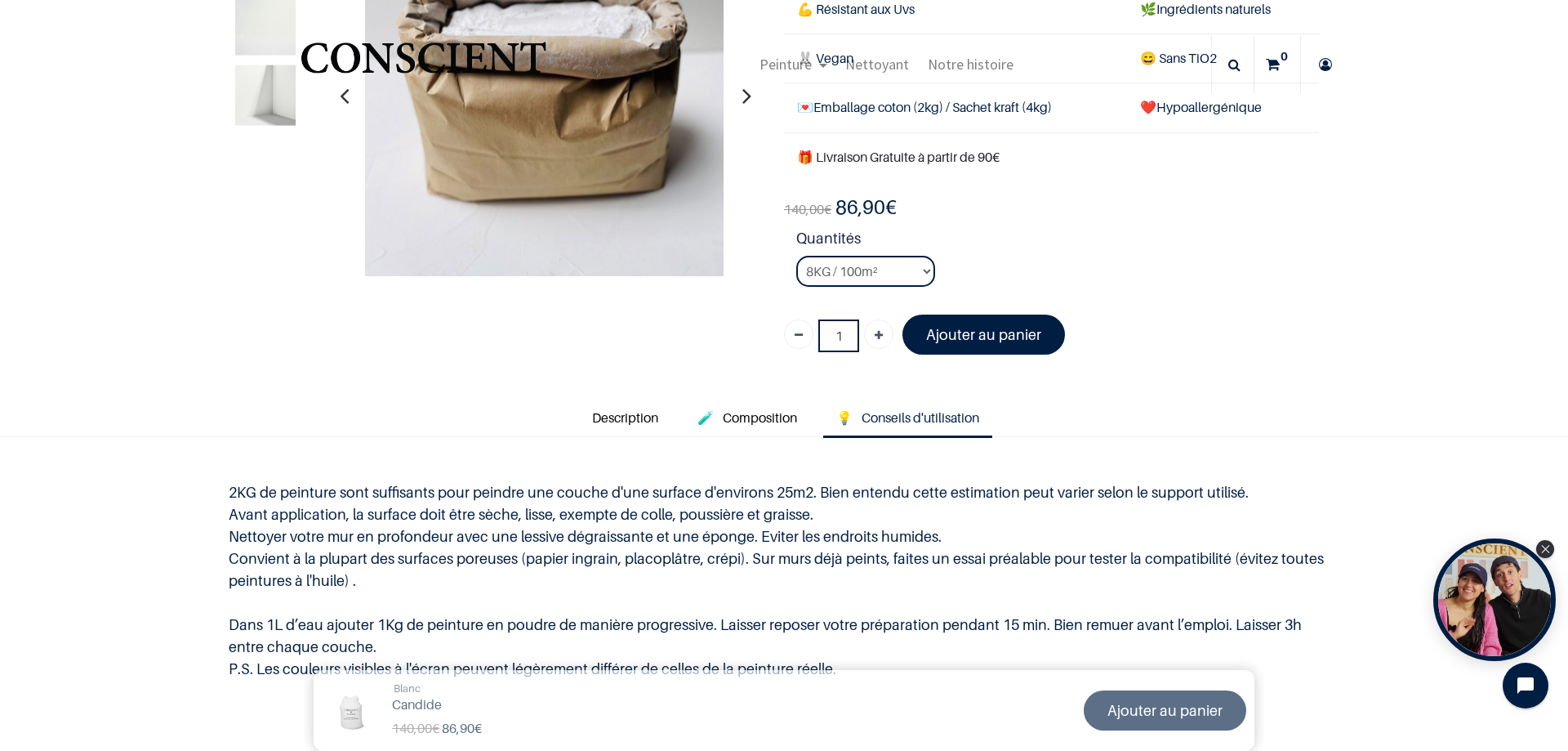
scroll to position [163, 0]
